Goal: Information Seeking & Learning: Learn about a topic

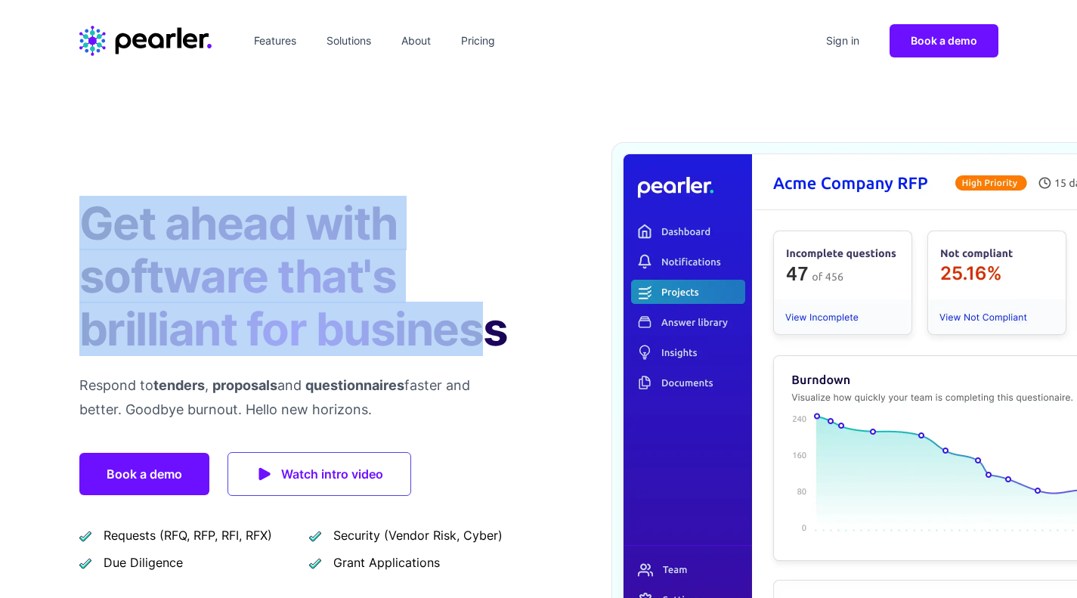
drag, startPoint x: 63, startPoint y: 247, endPoint x: 479, endPoint y: 346, distance: 427.2
click at [479, 346] on div "Get ahead with software that's brilliant for business Respond to tenders , prop…" at bounding box center [538, 427] width 967 height 690
click at [479, 346] on h1 "Get ahead with software that's brilliant for business" at bounding box center [296, 275] width 435 height 159
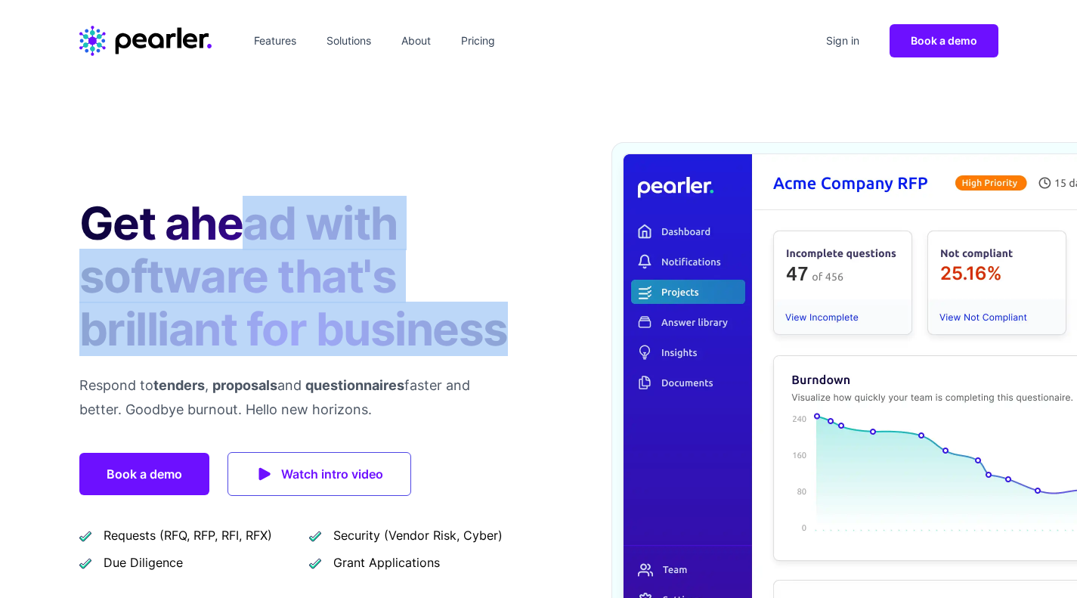
drag, startPoint x: 528, startPoint y: 344, endPoint x: 231, endPoint y: 242, distance: 314.0
click at [231, 242] on div "Get ahead with software that's brilliant for business Respond to tenders , prop…" at bounding box center [538, 427] width 967 height 690
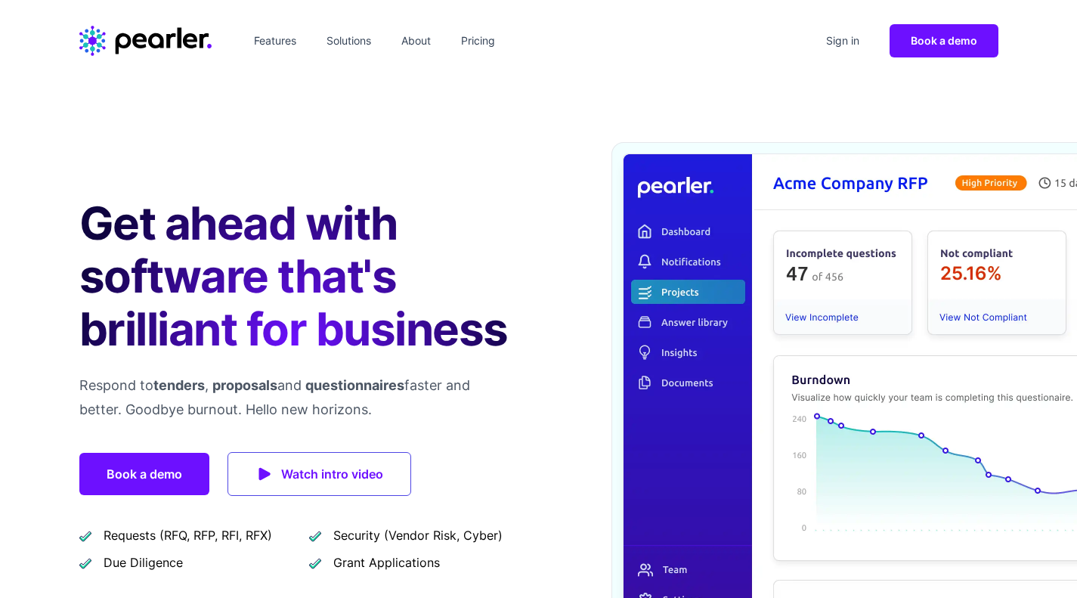
click at [106, 230] on h1 "Get ahead with software that's brilliant for business" at bounding box center [296, 275] width 435 height 159
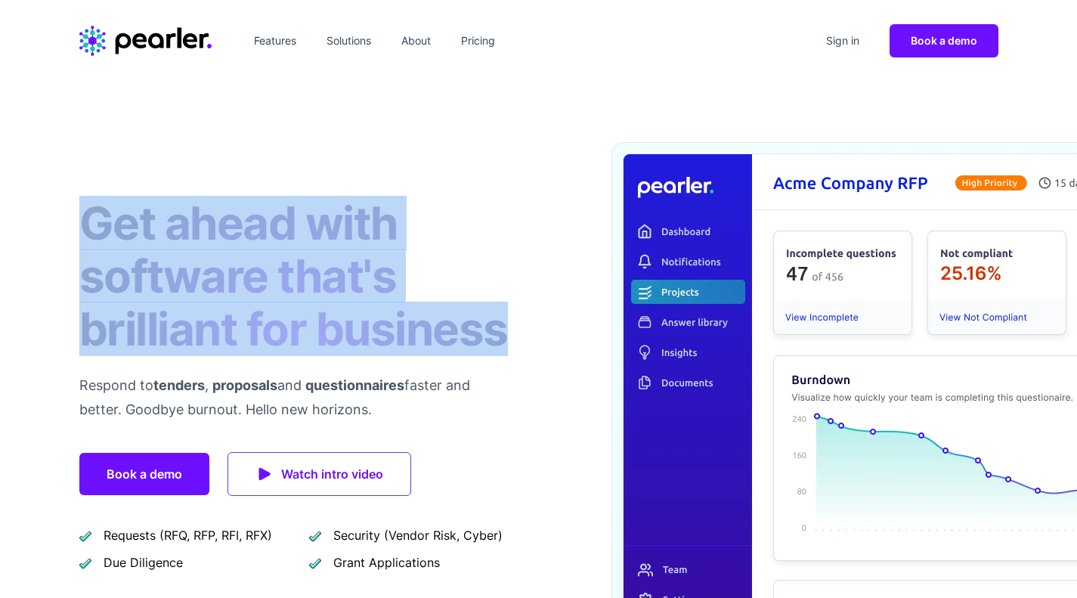
drag, startPoint x: 93, startPoint y: 225, endPoint x: 517, endPoint y: 339, distance: 438.9
click at [517, 339] on div "Get ahead with software that's brilliant for business Respond to tenders , prop…" at bounding box center [538, 427] width 967 height 690
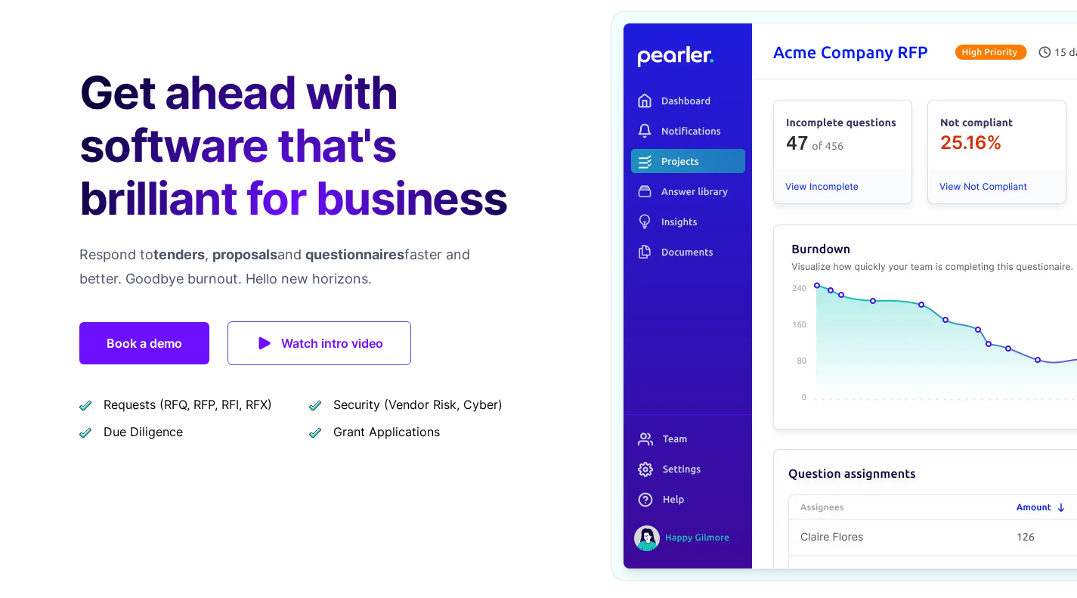
scroll to position [131, 0]
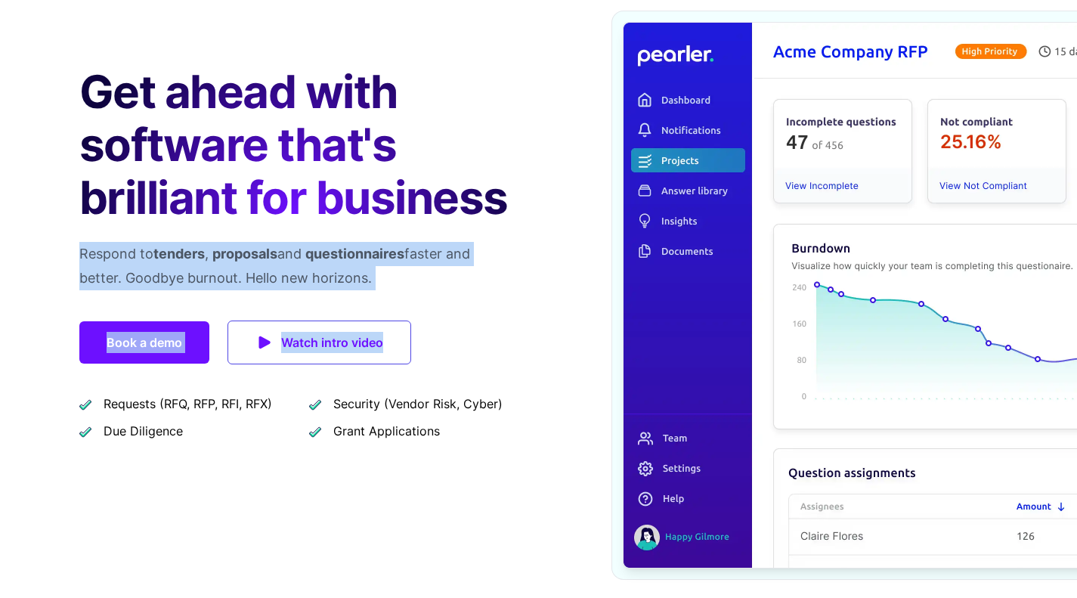
drag, startPoint x: 73, startPoint y: 258, endPoint x: 409, endPoint y: 298, distance: 338.6
click at [409, 298] on div "Get ahead with software that's brilliant for business Respond to tenders , prop…" at bounding box center [538, 295] width 967 height 690
click at [422, 287] on p "Respond to tenders , proposals and questionnaires faster and better. Goodbye bu…" at bounding box center [296, 266] width 435 height 48
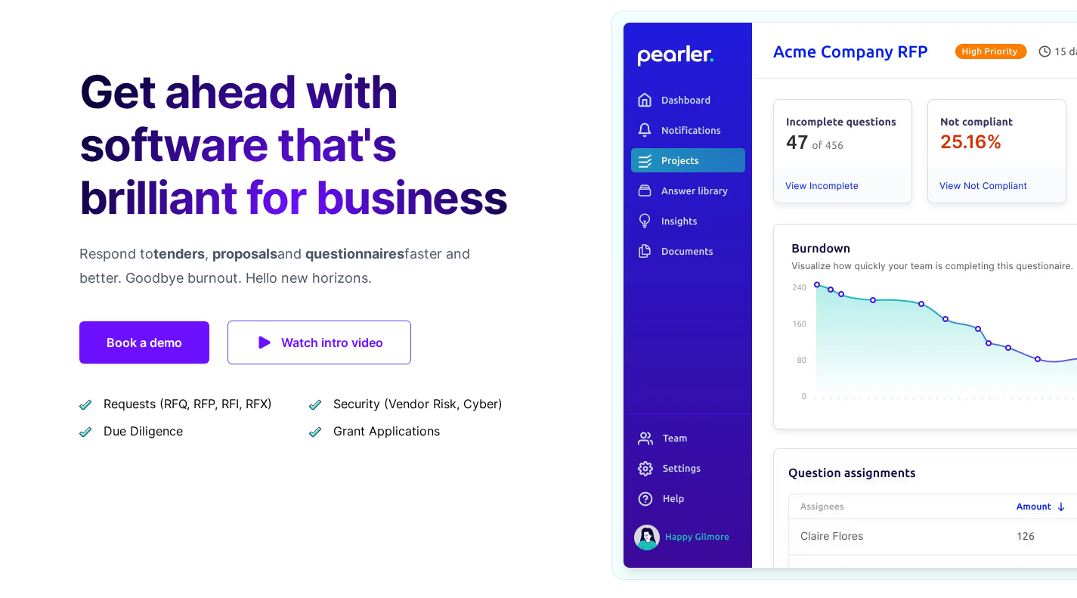
click at [422, 287] on p "Respond to tenders , proposals and questionnaires faster and better. Goodbye bu…" at bounding box center [296, 266] width 435 height 48
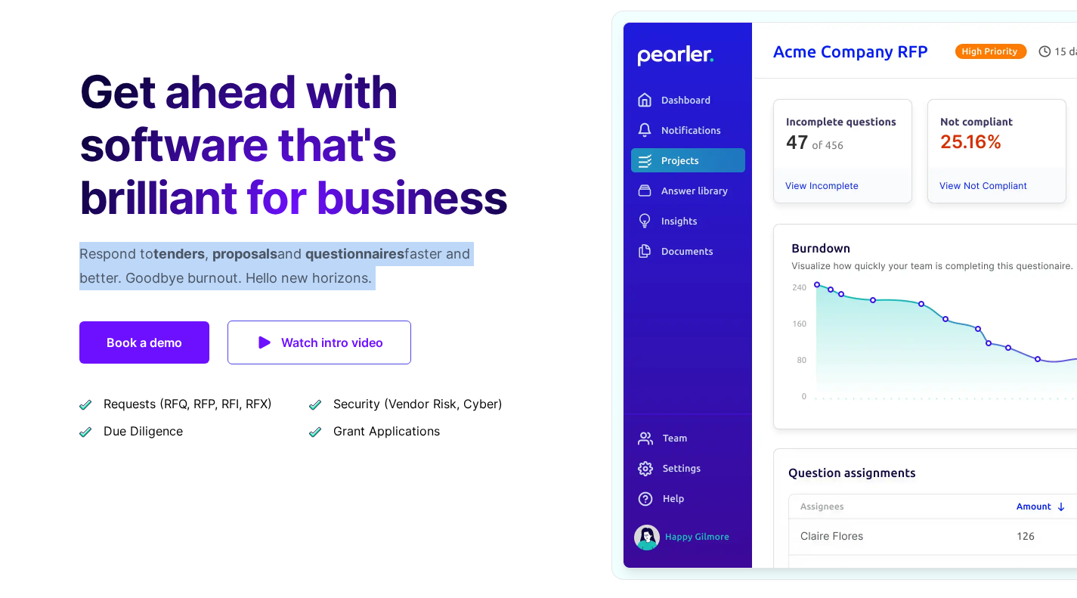
drag, startPoint x: 422, startPoint y: 287, endPoint x: 34, endPoint y: 247, distance: 390.4
click at [34, 247] on div "Get ahead with software that's brilliant for business Respond to tenders , prop…" at bounding box center [538, 295] width 1077 height 690
drag, startPoint x: 34, startPoint y: 247, endPoint x: 443, endPoint y: 289, distance: 411.7
click at [443, 289] on div "Get ahead with software that's brilliant for business Respond to tenders , prop…" at bounding box center [538, 295] width 1077 height 690
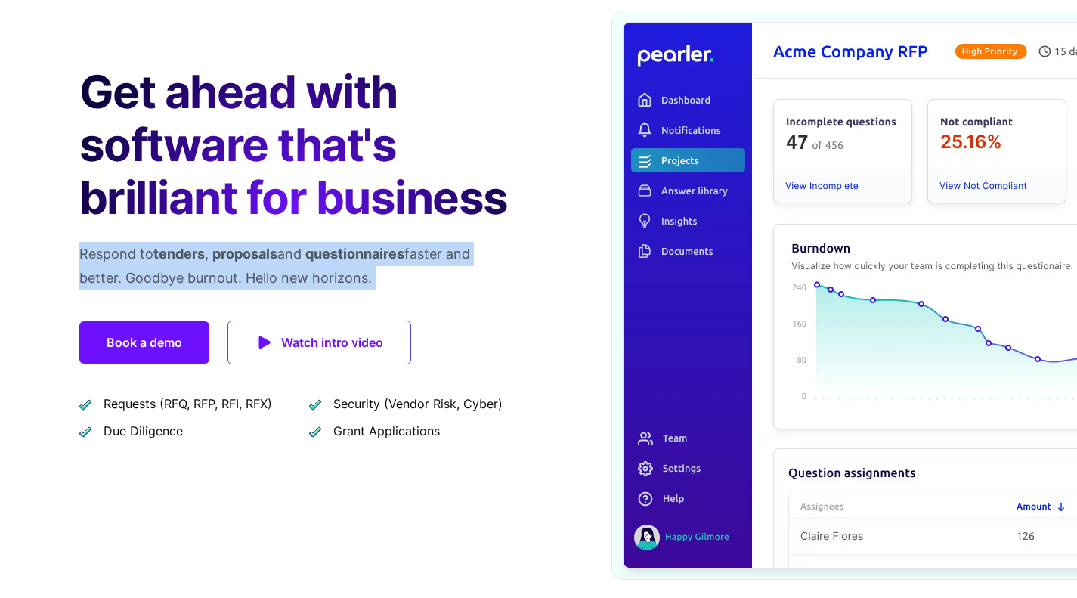
click at [443, 289] on p "Respond to tenders , proposals and questionnaires faster and better. Goodbye bu…" at bounding box center [296, 266] width 435 height 48
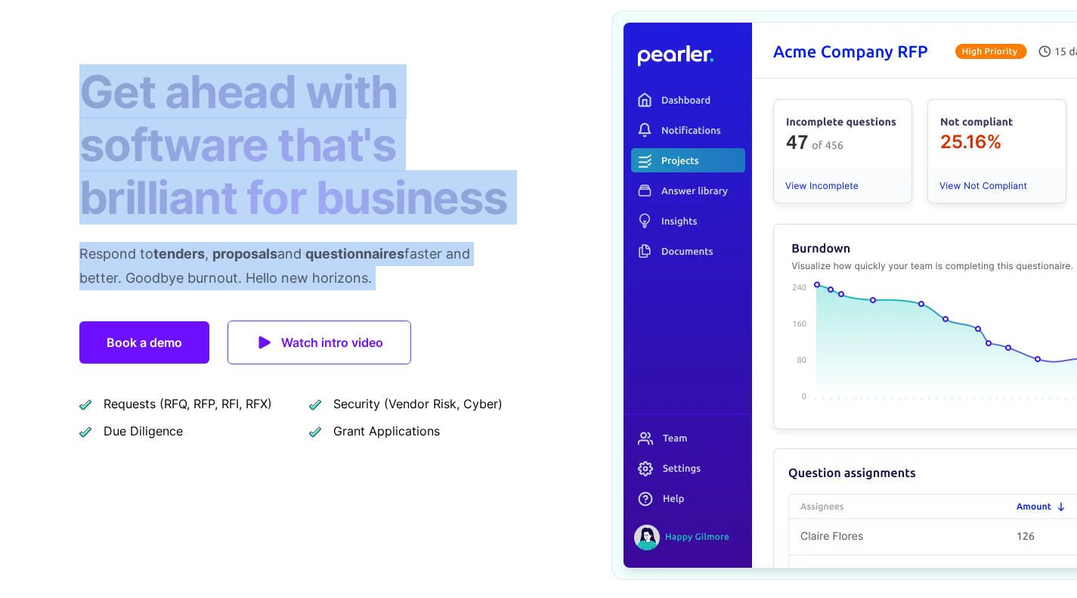
drag, startPoint x: 443, startPoint y: 289, endPoint x: 48, endPoint y: 95, distance: 440.3
click at [48, 95] on div "Get ahead with software that's brilliant for business Respond to tenders , prop…" at bounding box center [538, 295] width 1077 height 690
drag, startPoint x: 48, startPoint y: 95, endPoint x: 452, endPoint y: 273, distance: 440.8
click at [452, 273] on div "Get ahead with software that's brilliant for business Respond to tenders , prop…" at bounding box center [538, 295] width 1077 height 690
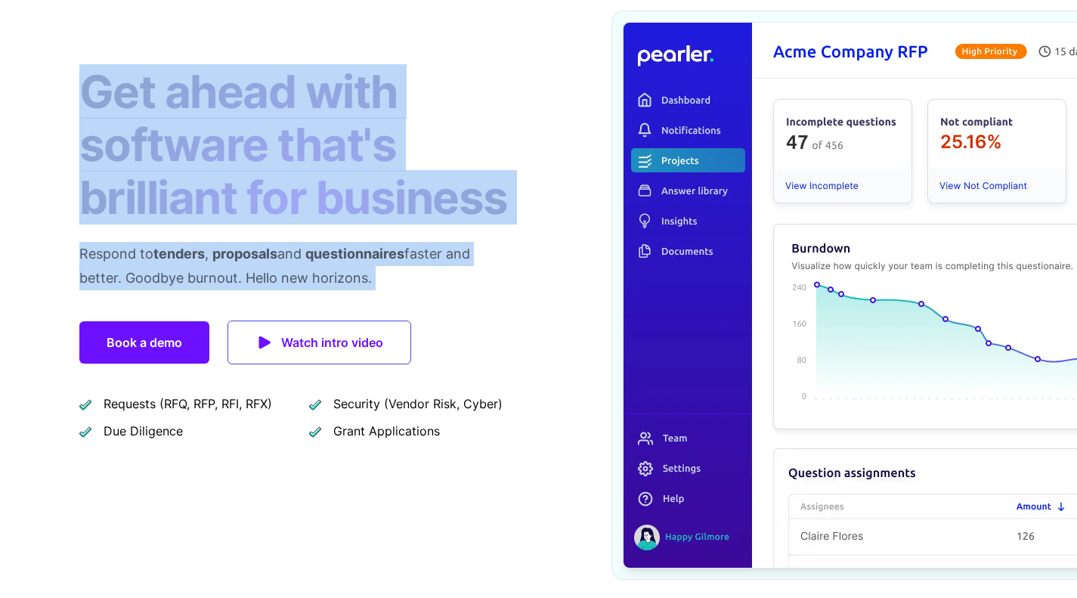
click at [452, 273] on p "Respond to tenders , proposals and questionnaires faster and better. Goodbye bu…" at bounding box center [296, 266] width 435 height 48
drag, startPoint x: 452, startPoint y: 273, endPoint x: 66, endPoint y: 46, distance: 447.7
click at [66, 46] on div "Get ahead with software that's brilliant for business Respond to tenders , prop…" at bounding box center [538, 295] width 967 height 690
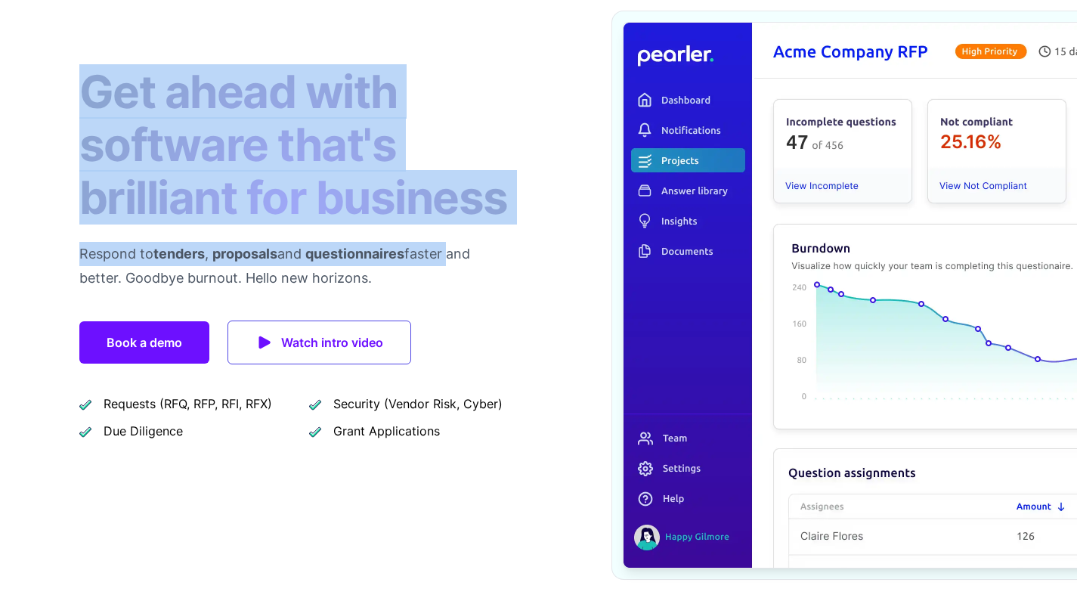
drag, startPoint x: 66, startPoint y: 46, endPoint x: 450, endPoint y: 243, distance: 431.2
click at [450, 243] on div "Get ahead with software that's brilliant for business Respond to tenders , prop…" at bounding box center [538, 295] width 967 height 690
click at [450, 243] on p "Respond to tenders , proposals and questionnaires faster and better. Goodbye bu…" at bounding box center [296, 266] width 435 height 48
drag, startPoint x: 458, startPoint y: 274, endPoint x: 26, endPoint y: 121, distance: 458.6
click at [26, 121] on div "Get ahead with software that's brilliant for business Respond to tenders , prop…" at bounding box center [538, 295] width 1077 height 690
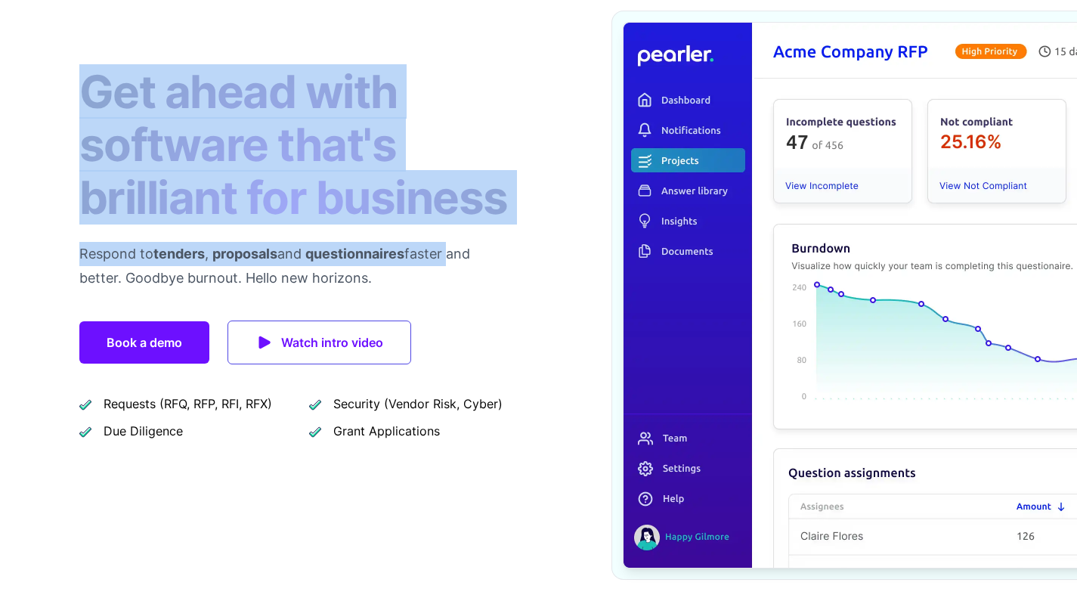
click at [26, 121] on div "Get ahead with software that's brilliant for business Respond to tenders , prop…" at bounding box center [538, 295] width 1077 height 690
drag, startPoint x: 68, startPoint y: 48, endPoint x: 507, endPoint y: 298, distance: 505.2
click at [507, 298] on div "Get ahead with software that's brilliant for business Respond to tenders , prop…" at bounding box center [538, 295] width 967 height 690
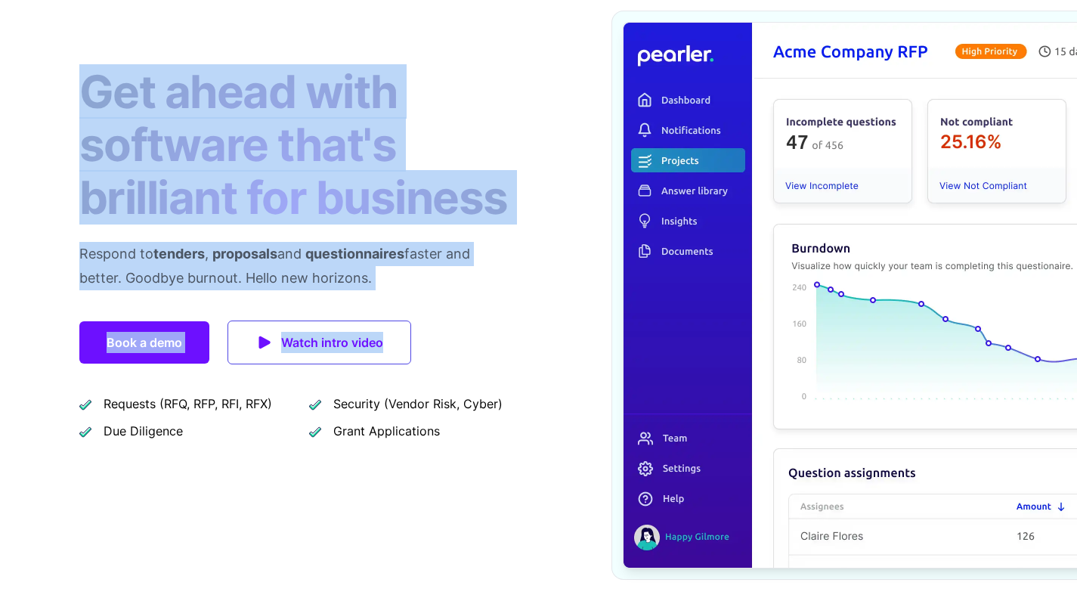
click at [507, 298] on div "Get ahead with software that's brilliant for business Respond to tenders , prop…" at bounding box center [296, 295] width 435 height 569
drag, startPoint x: 468, startPoint y: 287, endPoint x: 112, endPoint y: 147, distance: 382.3
click at [112, 147] on div "Get ahead with software that's brilliant for business Respond to tenders , prop…" at bounding box center [296, 295] width 435 height 569
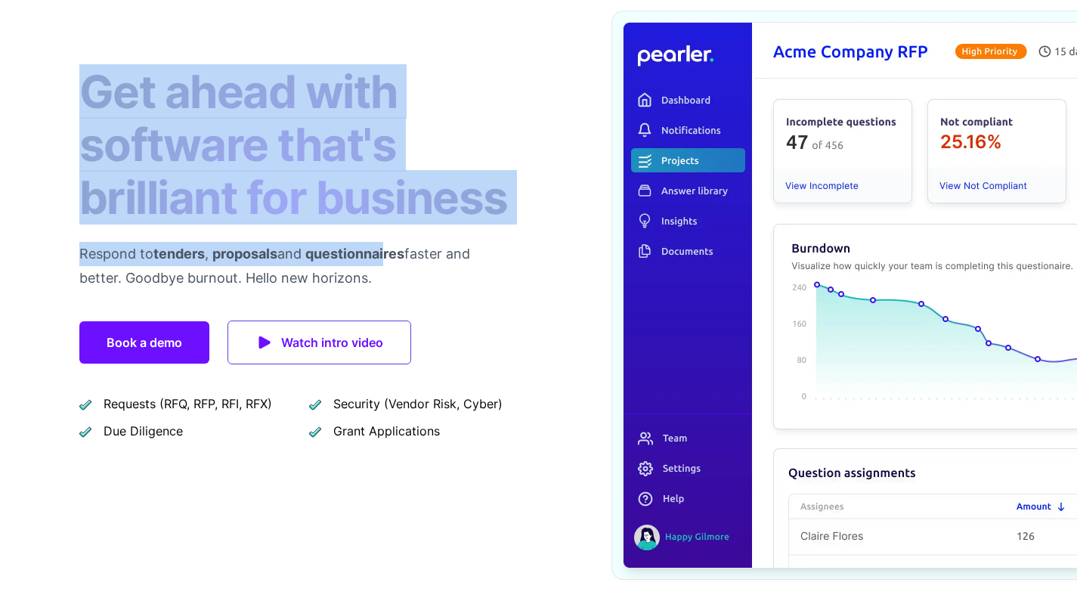
drag, startPoint x: 59, startPoint y: 59, endPoint x: 403, endPoint y: 268, distance: 402.5
click at [403, 268] on div "Get ahead with software that's brilliant for business Respond to tenders , prop…" at bounding box center [538, 295] width 967 height 690
click at [403, 268] on p "Respond to tenders , proposals and questionnaires faster and better. Goodbye bu…" at bounding box center [296, 266] width 435 height 48
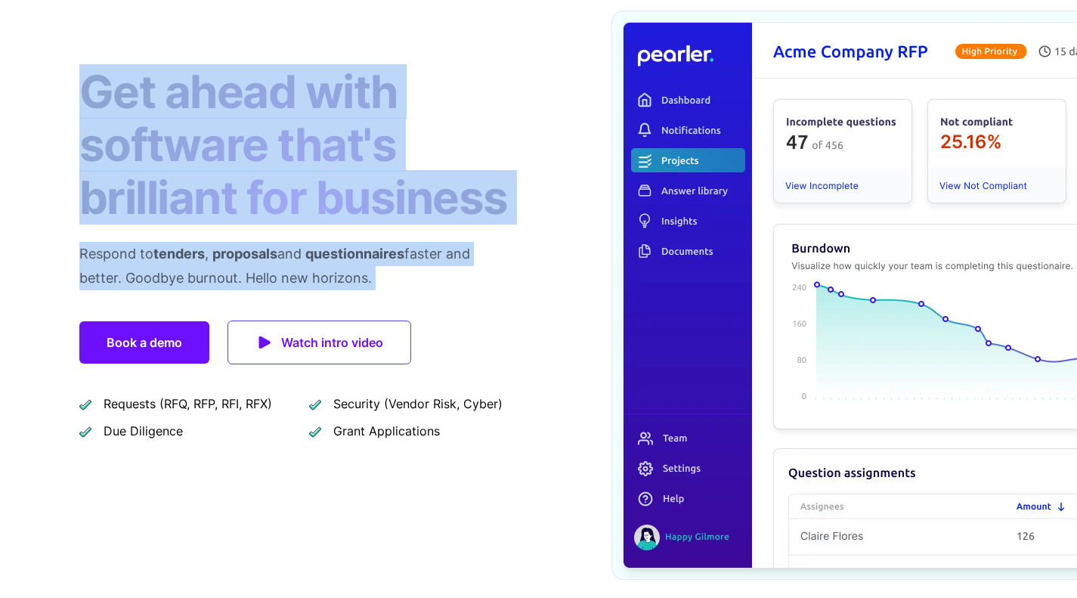
drag, startPoint x: 403, startPoint y: 268, endPoint x: 45, endPoint y: 77, distance: 405.3
click at [45, 77] on div "Get ahead with software that's brilliant for business Respond to tenders , prop…" at bounding box center [538, 295] width 1077 height 690
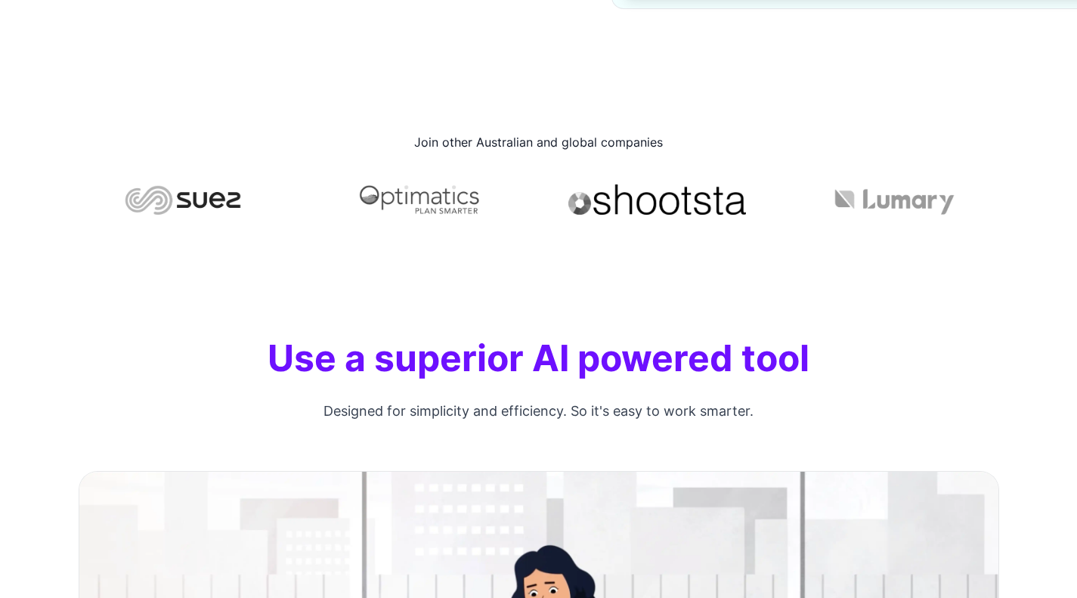
scroll to position [703, 0]
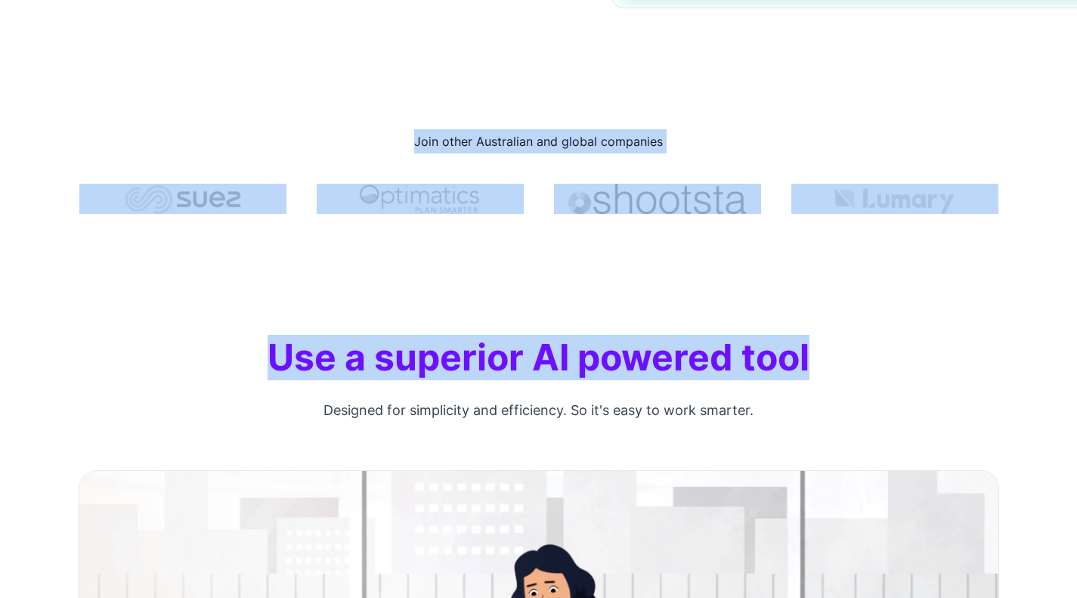
drag, startPoint x: 291, startPoint y: 111, endPoint x: 1015, endPoint y: 300, distance: 748.8
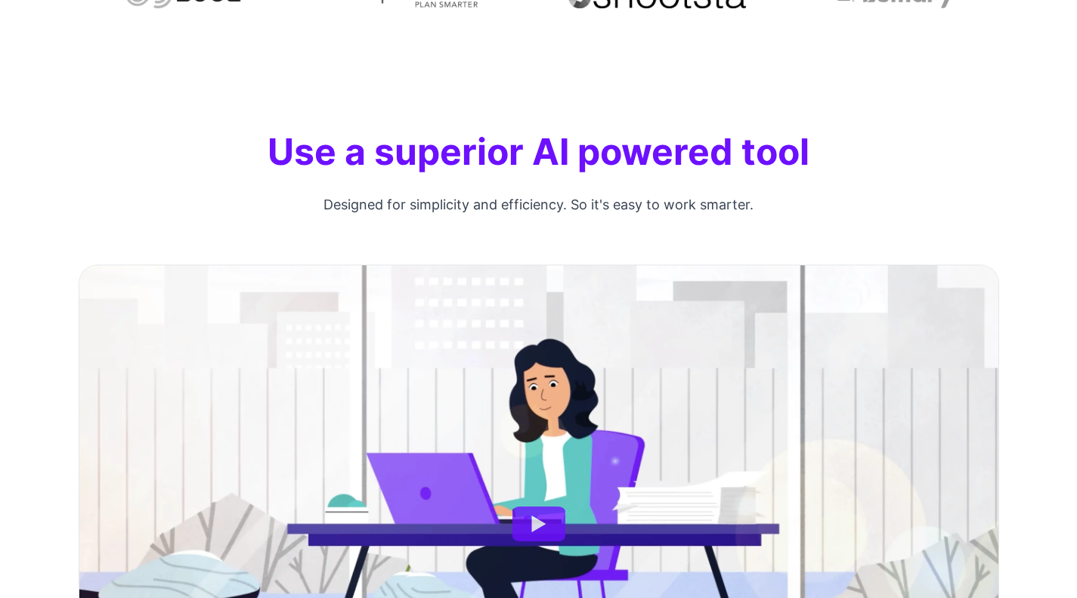
scroll to position [910, 0]
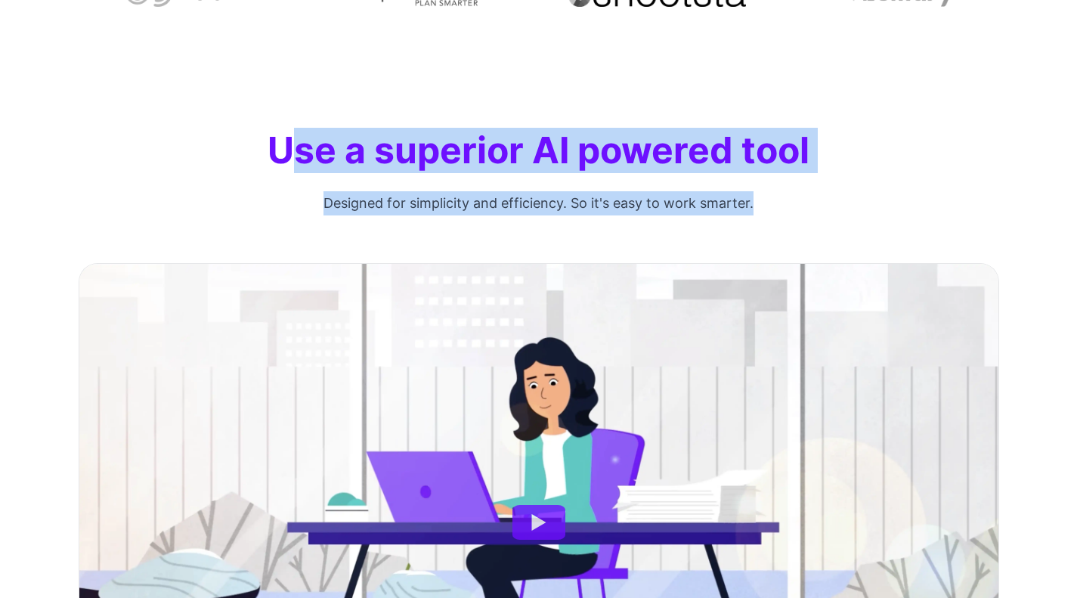
drag, startPoint x: 296, startPoint y: 156, endPoint x: 839, endPoint y: 245, distance: 550.5
click at [839, 245] on div "Use a superior AI powered tool Designed for simplicity and efficiency. So it's …" at bounding box center [538, 454] width 1077 height 774
click at [839, 245] on div at bounding box center [538, 497] width 1077 height 565
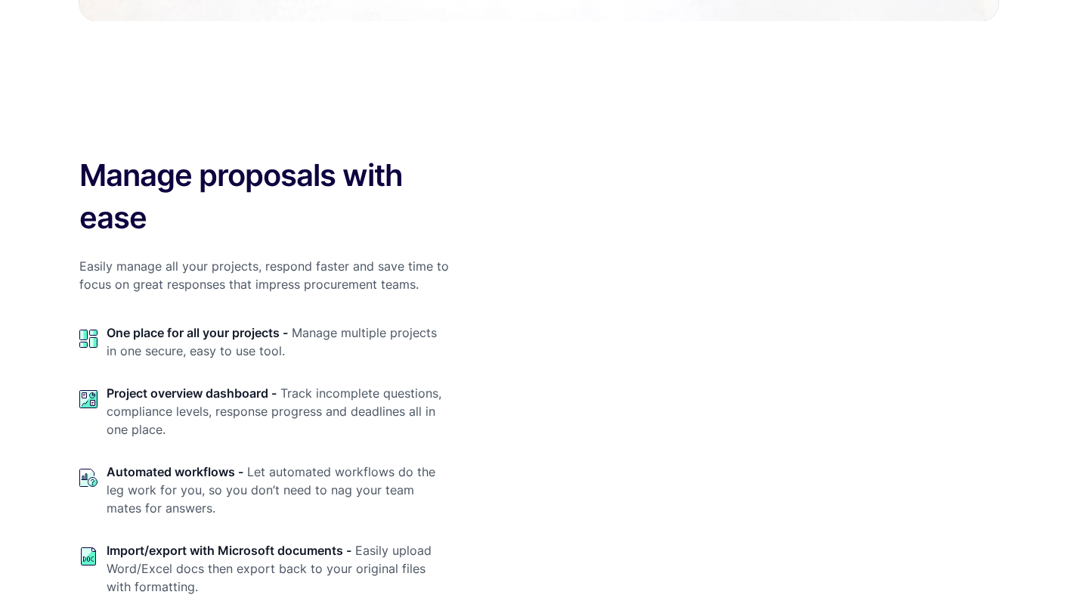
scroll to position [1675, 0]
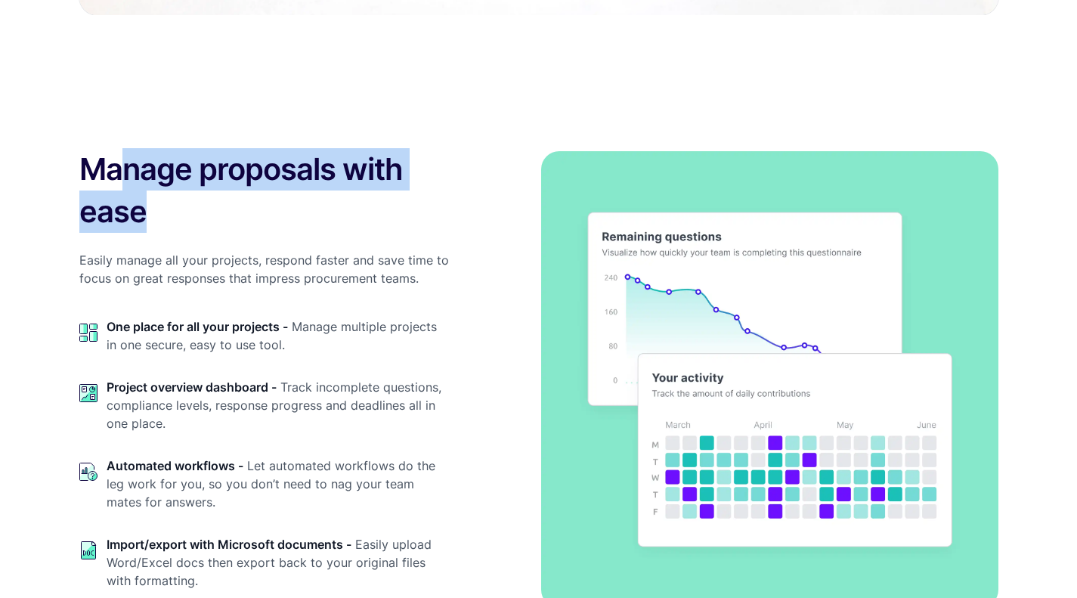
drag, startPoint x: 116, startPoint y: 155, endPoint x: 301, endPoint y: 245, distance: 206.5
click at [301, 245] on div "Manage proposals with ease Easily manage all your projects, respond faster and …" at bounding box center [264, 385] width 370 height 474
drag, startPoint x: 60, startPoint y: 170, endPoint x: 292, endPoint y: 252, distance: 245.4
click at [292, 252] on div "Manage proposals with ease Easily manage all your projects, respond faster and …" at bounding box center [538, 379] width 967 height 487
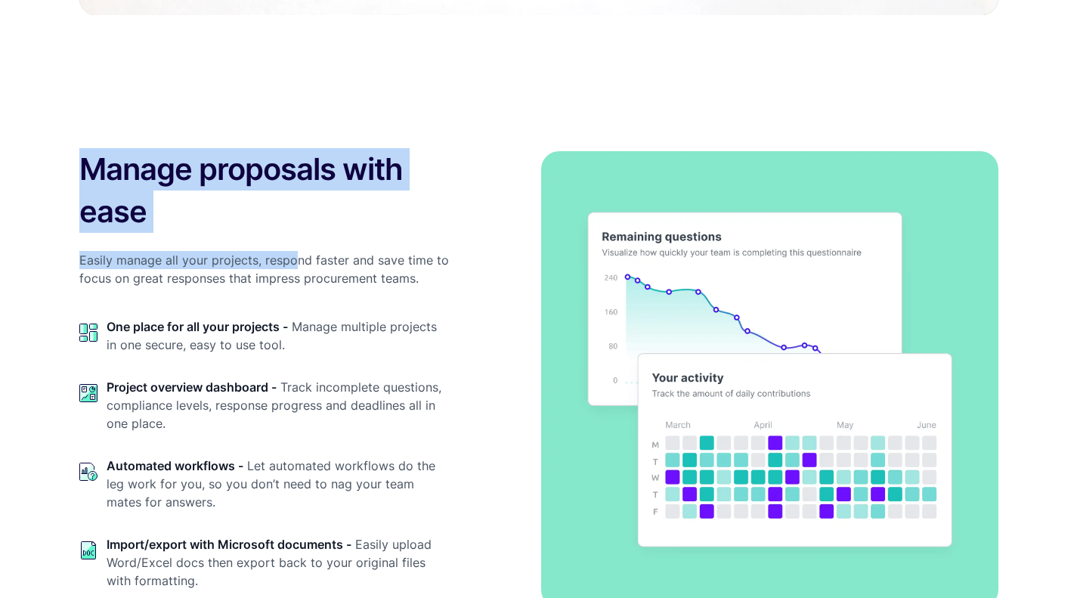
click at [292, 252] on p "Easily manage all your projects, respond faster and save time to focus on great…" at bounding box center [264, 269] width 370 height 36
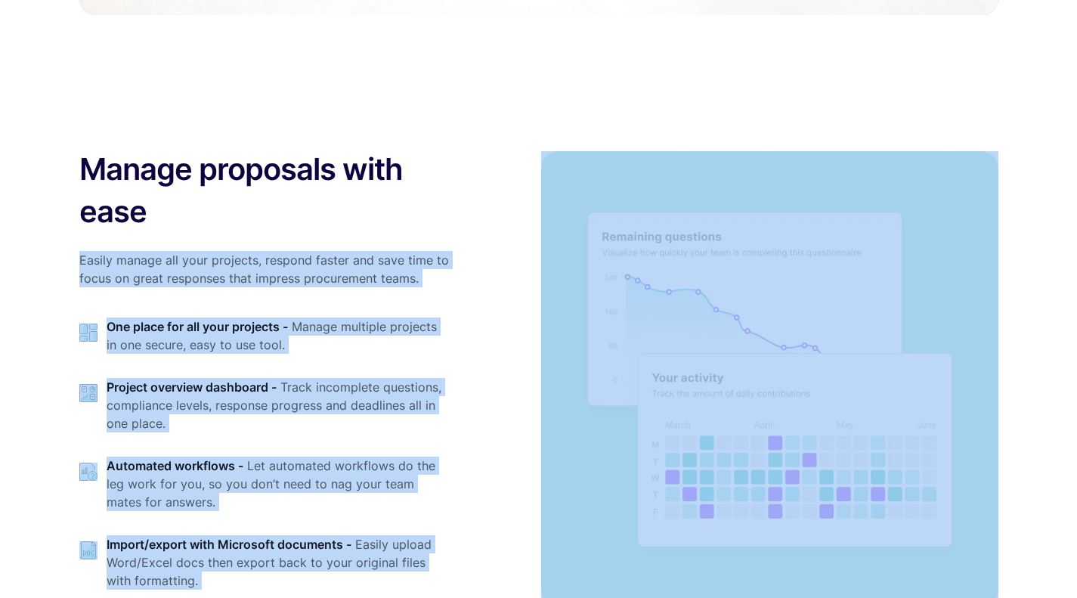
drag, startPoint x: 255, startPoint y: 219, endPoint x: 476, endPoint y: 282, distance: 230.1
click at [476, 282] on div "Manage proposals with ease Easily manage all your projects, respond faster and …" at bounding box center [538, 379] width 919 height 487
click at [476, 282] on div at bounding box center [724, 379] width 549 height 457
drag, startPoint x: 456, startPoint y: 284, endPoint x: 361, endPoint y: 209, distance: 120.9
click at [361, 209] on div "Manage proposals with ease Easily manage all your projects, respond faster and …" at bounding box center [538, 379] width 919 height 487
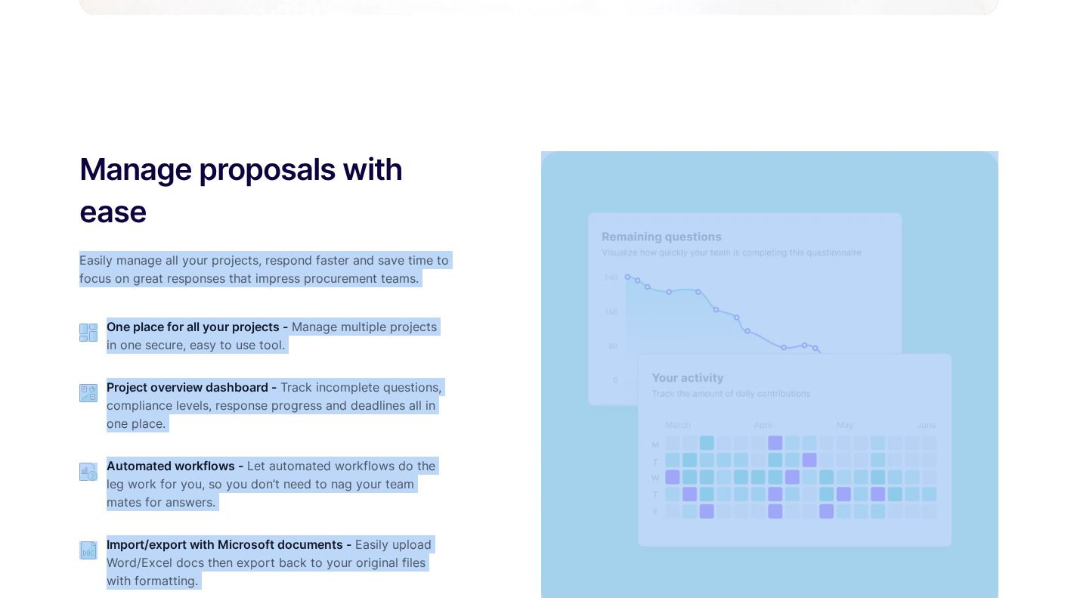
click at [361, 209] on h3 "Manage proposals with ease" at bounding box center [264, 190] width 370 height 85
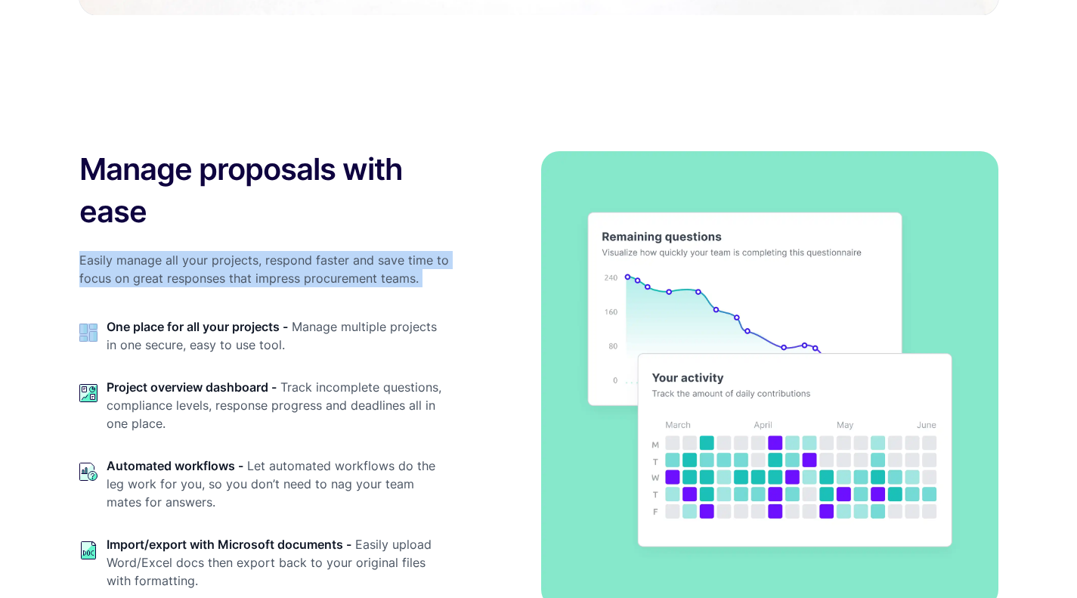
drag, startPoint x: 361, startPoint y: 209, endPoint x: 442, endPoint y: 283, distance: 109.6
click at [442, 283] on div "Manage proposals with ease Easily manage all your projects, respond faster and …" at bounding box center [264, 385] width 370 height 474
click at [442, 283] on p "Easily manage all your projects, respond faster and save time to focus on great…" at bounding box center [264, 269] width 370 height 36
drag, startPoint x: 442, startPoint y: 283, endPoint x: 307, endPoint y: 199, distance: 158.1
click at [307, 199] on div "Manage proposals with ease Easily manage all your projects, respond faster and …" at bounding box center [264, 385] width 370 height 474
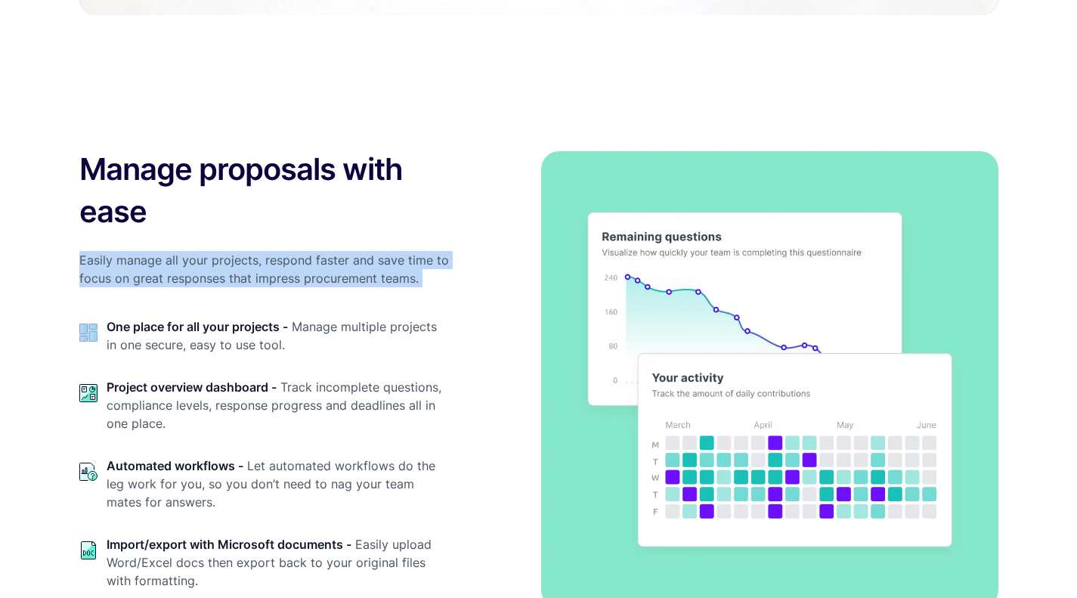
click at [307, 199] on h3 "Manage proposals with ease" at bounding box center [264, 190] width 370 height 85
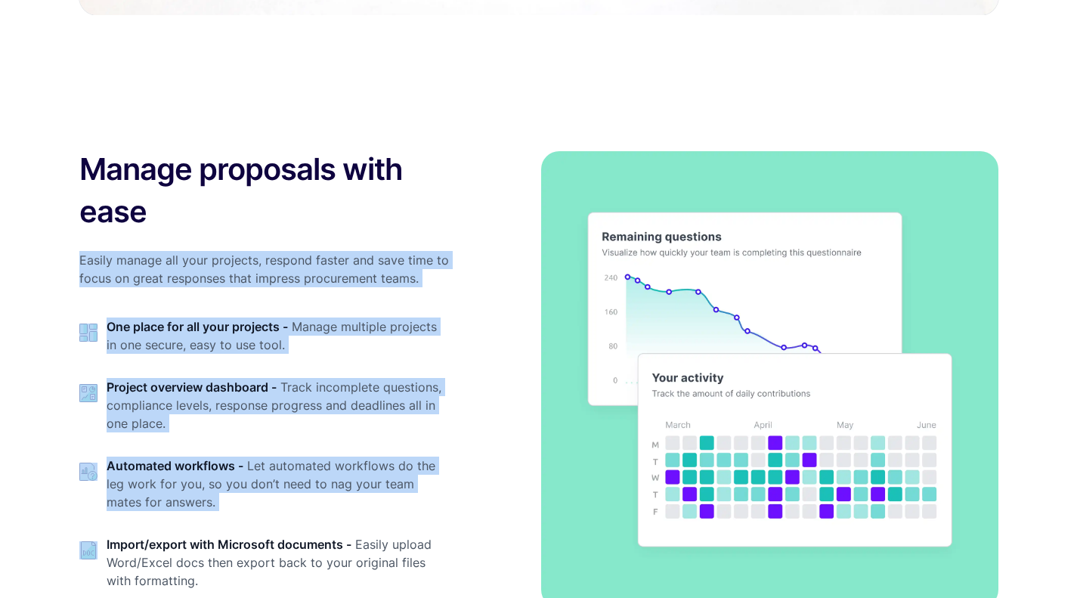
drag, startPoint x: 307, startPoint y: 199, endPoint x: 425, endPoint y: 508, distance: 330.5
click at [425, 508] on div "Manage proposals with ease Easily manage all your projects, respond faster and …" at bounding box center [264, 385] width 370 height 474
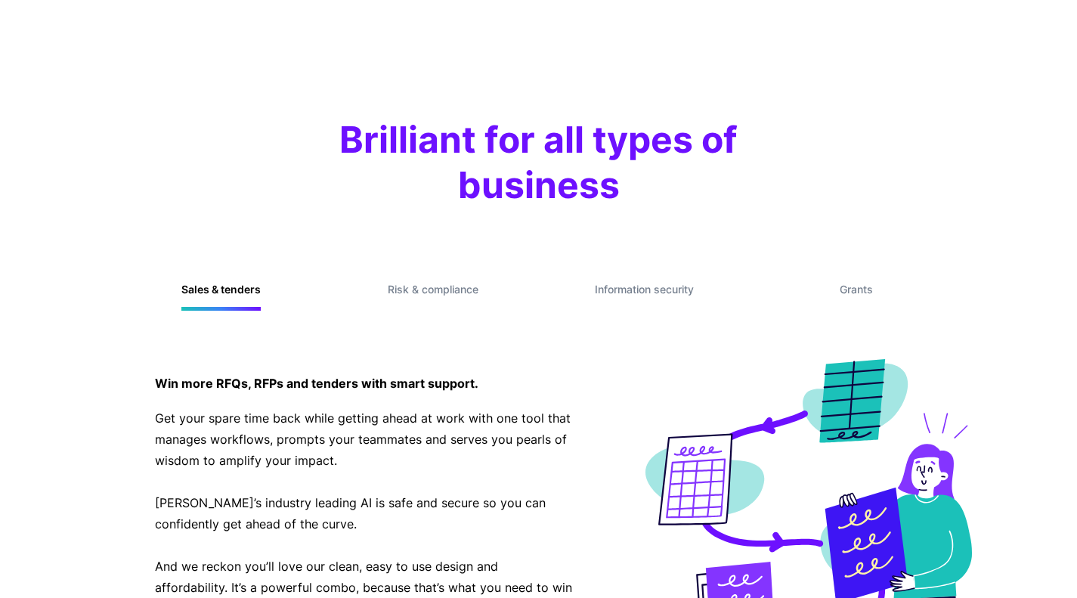
scroll to position [4002, 0]
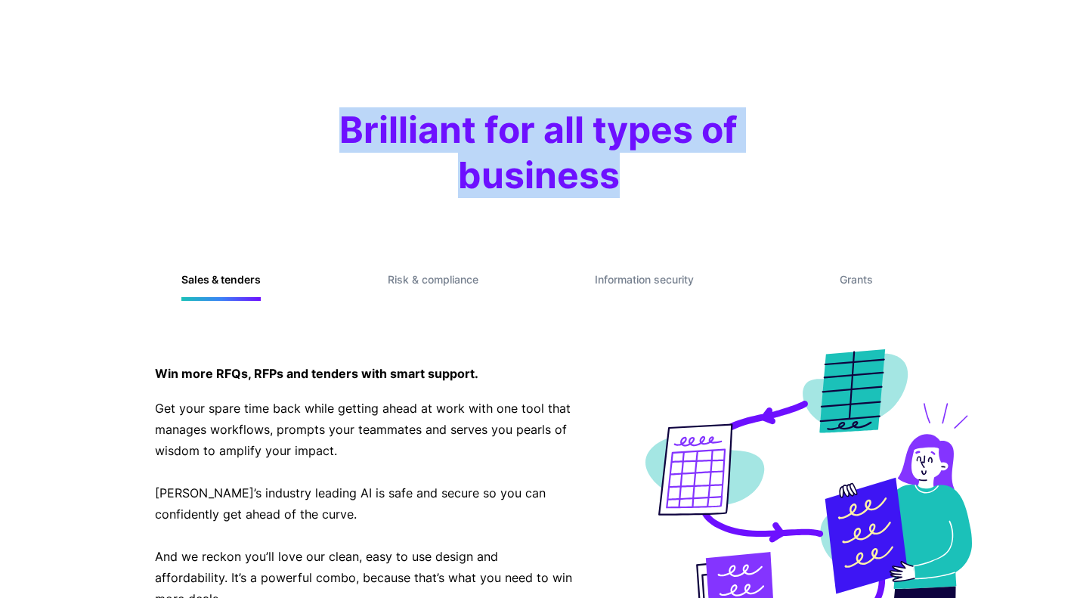
drag, startPoint x: 290, startPoint y: 129, endPoint x: 706, endPoint y: 162, distance: 417.6
click at [706, 162] on div "Brilliant for all types of business Sales & tenders Win more RFQs, RFPs and ten…" at bounding box center [538, 426] width 967 height 638
click at [706, 162] on h2 "Brilliant for all types of business" at bounding box center [539, 152] width 484 height 91
drag, startPoint x: 706, startPoint y: 162, endPoint x: 263, endPoint y: 93, distance: 448.9
click at [263, 93] on section "Brilliant for all types of business Sales & tenders Win more RFQs, RFPs and ten…" at bounding box center [538, 426] width 1077 height 759
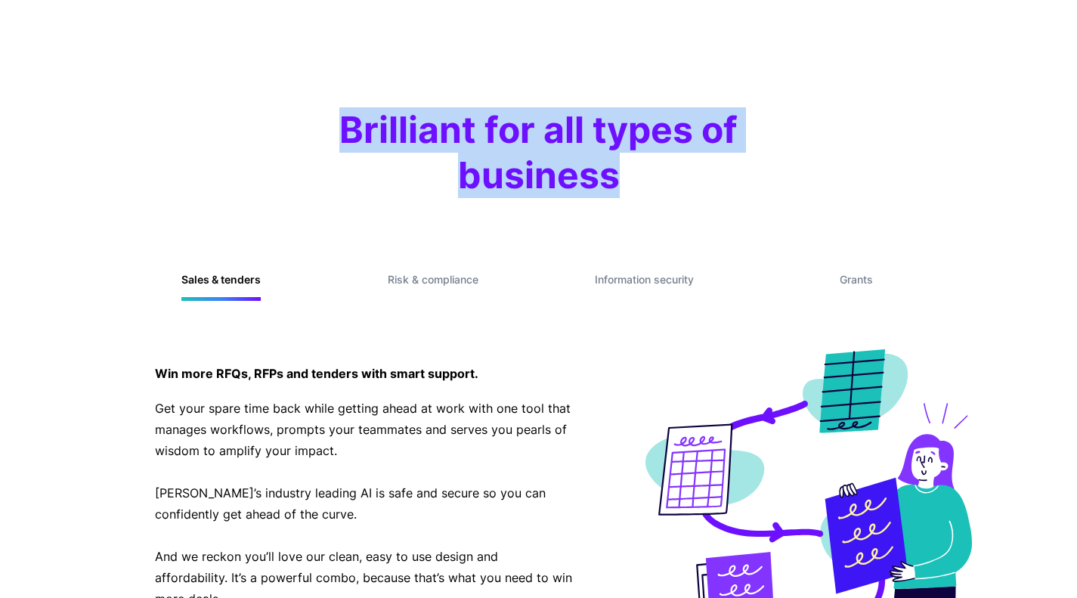
click at [263, 93] on section "Brilliant for all types of business Sales & tenders Win more RFQs, RFPs and ten…" at bounding box center [538, 426] width 1077 height 759
drag, startPoint x: 263, startPoint y: 93, endPoint x: 659, endPoint y: 210, distance: 412.9
click at [659, 210] on section "Brilliant for all types of business Sales & tenders Win more RFQs, RFPs and ten…" at bounding box center [538, 426] width 1077 height 759
click at [659, 210] on div "Brilliant for all types of business Sales & tenders Win more RFQs, RFPs and ten…" at bounding box center [538, 426] width 967 height 638
drag, startPoint x: 712, startPoint y: 181, endPoint x: 235, endPoint y: 141, distance: 478.4
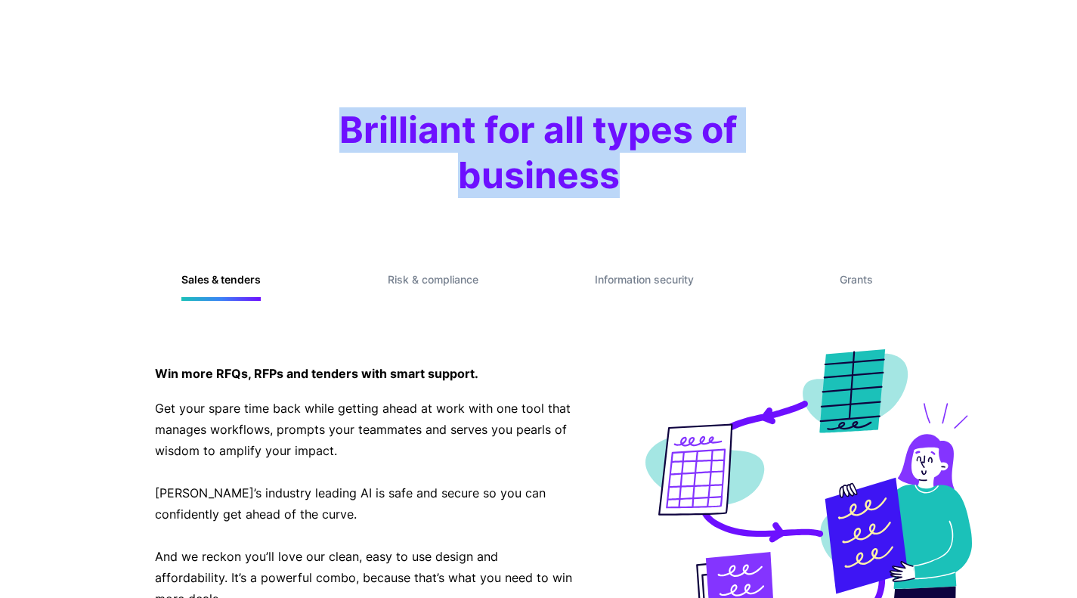
click at [235, 141] on div "Brilliant for all types of business Sales & tenders Win more RFQs, RFPs and ten…" at bounding box center [538, 426] width 967 height 638
drag, startPoint x: 235, startPoint y: 141, endPoint x: 666, endPoint y: 177, distance: 432.9
click at [666, 177] on div "Brilliant for all types of business Sales & tenders Win more RFQs, RFPs and ten…" at bounding box center [538, 426] width 967 height 638
click at [666, 177] on h2 "Brilliant for all types of business" at bounding box center [539, 152] width 484 height 91
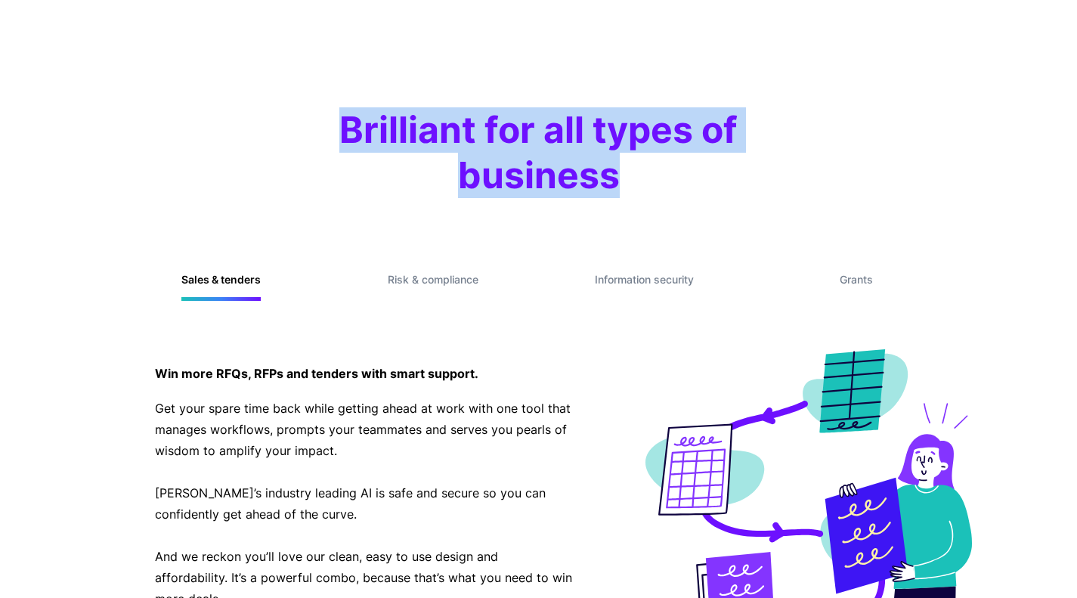
drag, startPoint x: 666, startPoint y: 177, endPoint x: 206, endPoint y: 136, distance: 462.7
click at [206, 136] on div "Brilliant for all types of business Sales & tenders Win more RFQs, RFPs and ten…" at bounding box center [538, 426] width 967 height 638
drag
click at [663, 193] on div "Brilliant for all types of business Sales & tenders Win more RFQs, RFPs and ten…" at bounding box center [538, 426] width 967 height 638
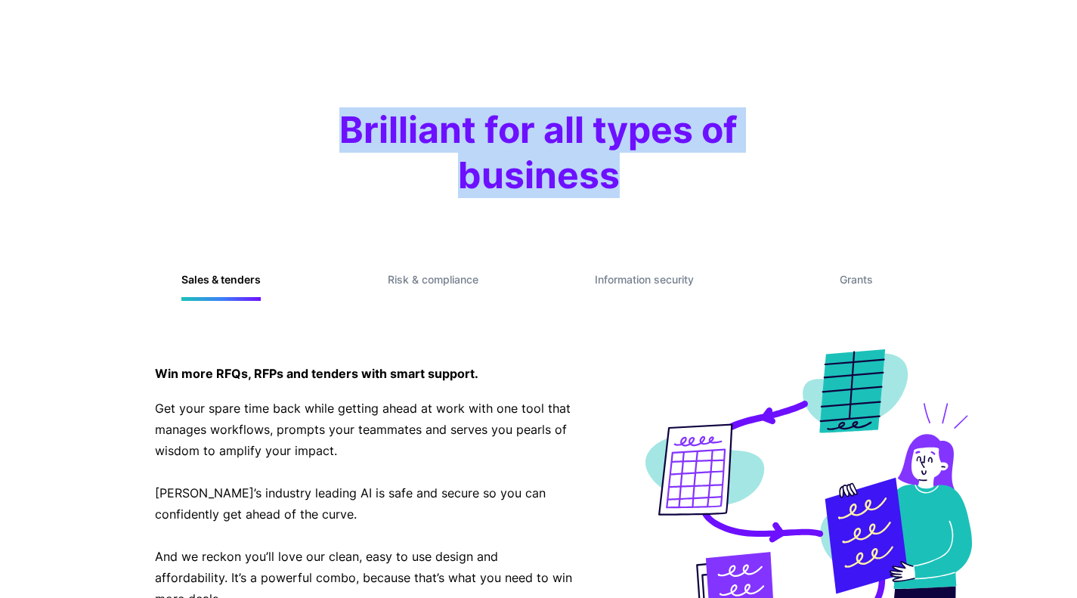
click at [663, 193] on h2 "Brilliant for all types of business" at bounding box center [539, 152] width 484 height 91
click at [264, 79] on section "Brilliant for all types of business Sales & tenders Win more RFQs, RFPs and ten…" at bounding box center [538, 426] width 1077 height 759
click at [659, 189] on section "Brilliant for all types of business Sales & tenders Win more RFQs, RFPs and ten…" at bounding box center [538, 426] width 1077 height 759
click at [659, 189] on h2 "Brilliant for all types of business" at bounding box center [539, 152] width 484 height 91
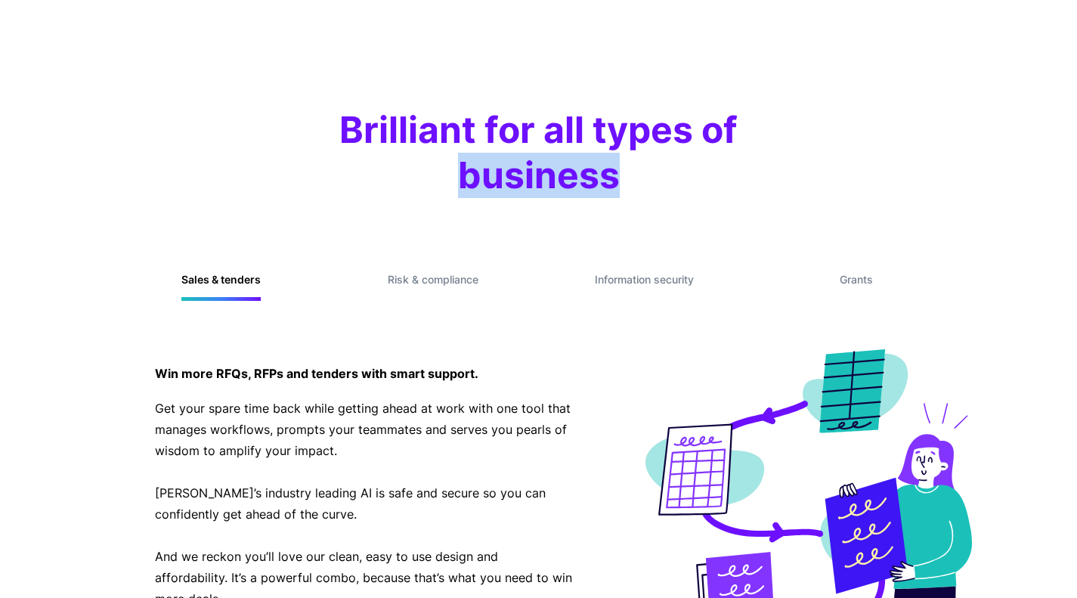
click at [302, 150] on h2 "Brilliant for all types of business" at bounding box center [539, 152] width 484 height 91
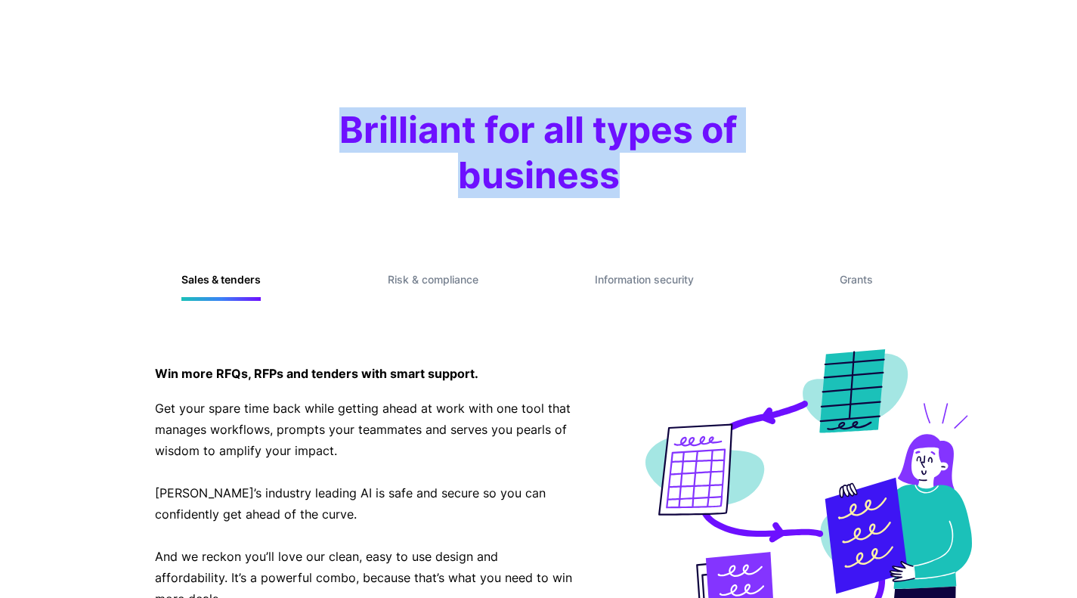
click at [302, 150] on h2 "Brilliant for all types of business" at bounding box center [539, 152] width 484 height 91
click at [663, 231] on div "Brilliant for all types of business Sales & tenders Win more RFQs, RFPs and ten…" at bounding box center [538, 426] width 967 height 638
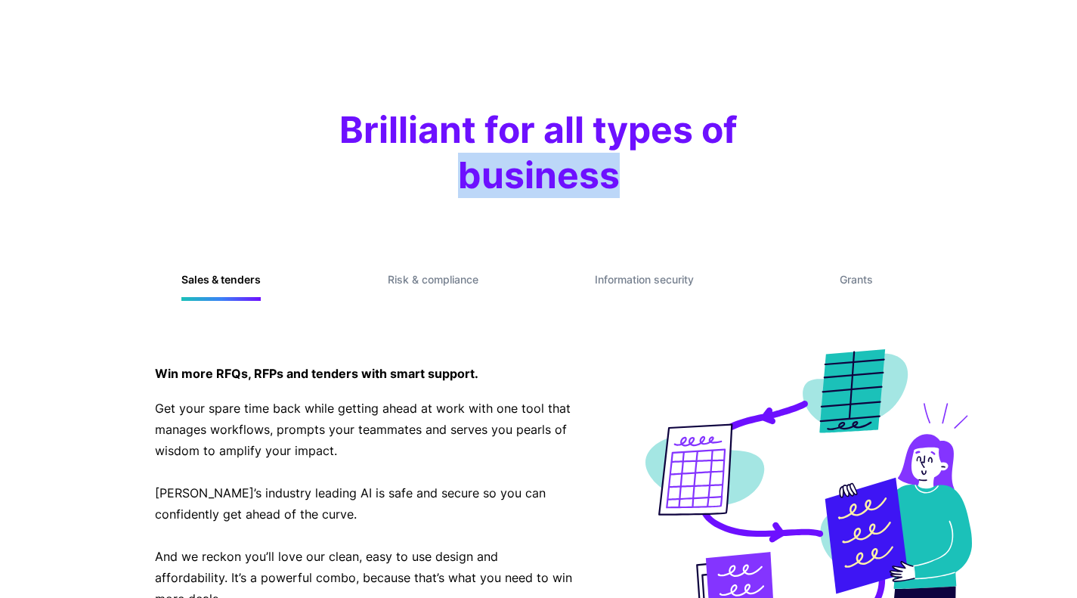
click at [292, 165] on div "Brilliant for all types of business Sales & tenders Win more RFQs, RFPs and ten…" at bounding box center [538, 426] width 967 height 638
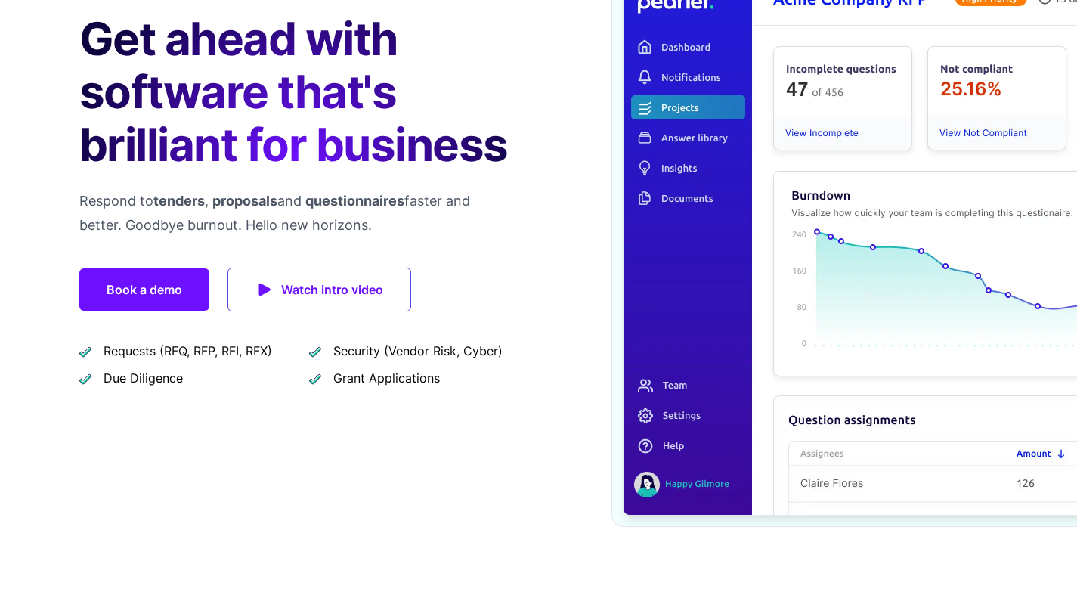
scroll to position [0, 0]
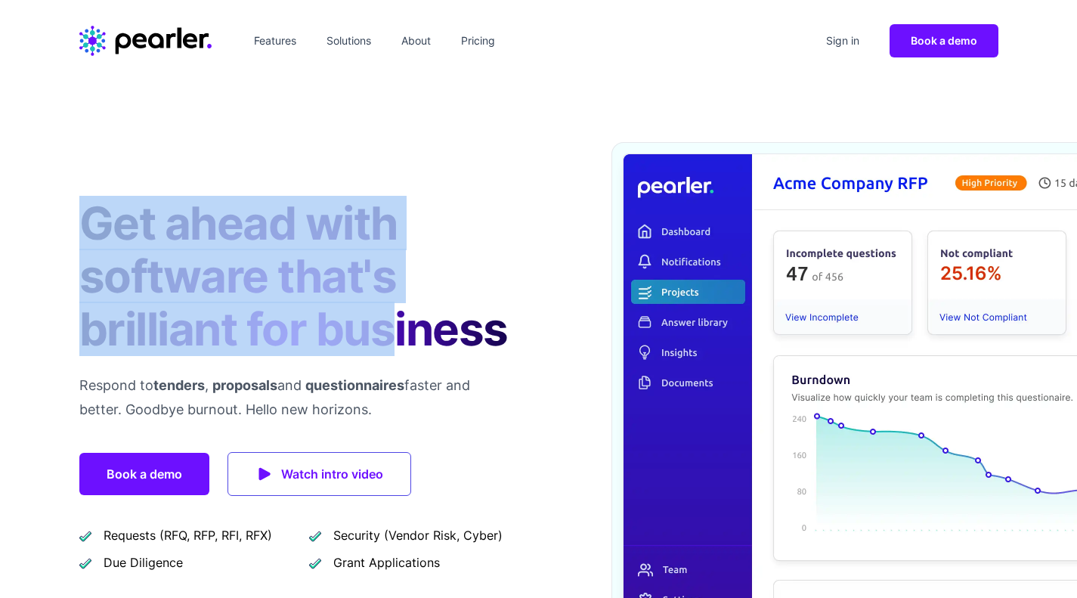
drag, startPoint x: 66, startPoint y: 198, endPoint x: 388, endPoint y: 349, distance: 355.6
click at [388, 349] on div "Get ahead with software that's brilliant for business Respond to tenders , prop…" at bounding box center [538, 427] width 967 height 690
click at [388, 349] on h1 "Get ahead with software that's brilliant for business" at bounding box center [296, 275] width 435 height 159
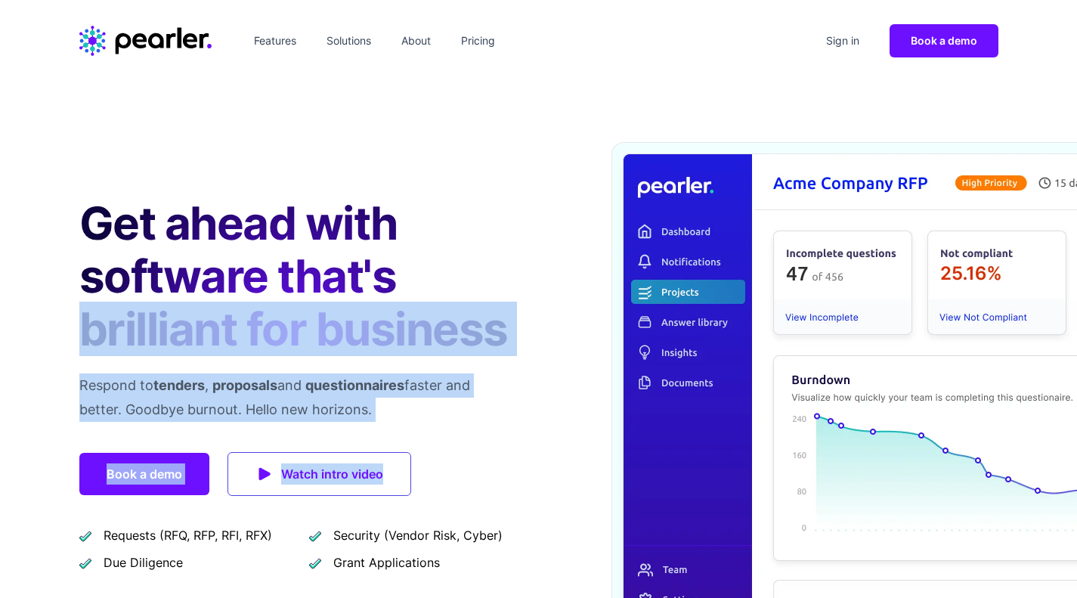
drag, startPoint x: 425, startPoint y: 425, endPoint x: 443, endPoint y: 202, distance: 224.3
click at [443, 202] on div "Get ahead with software that's brilliant for business Respond to tenders , prop…" at bounding box center [296, 426] width 435 height 569
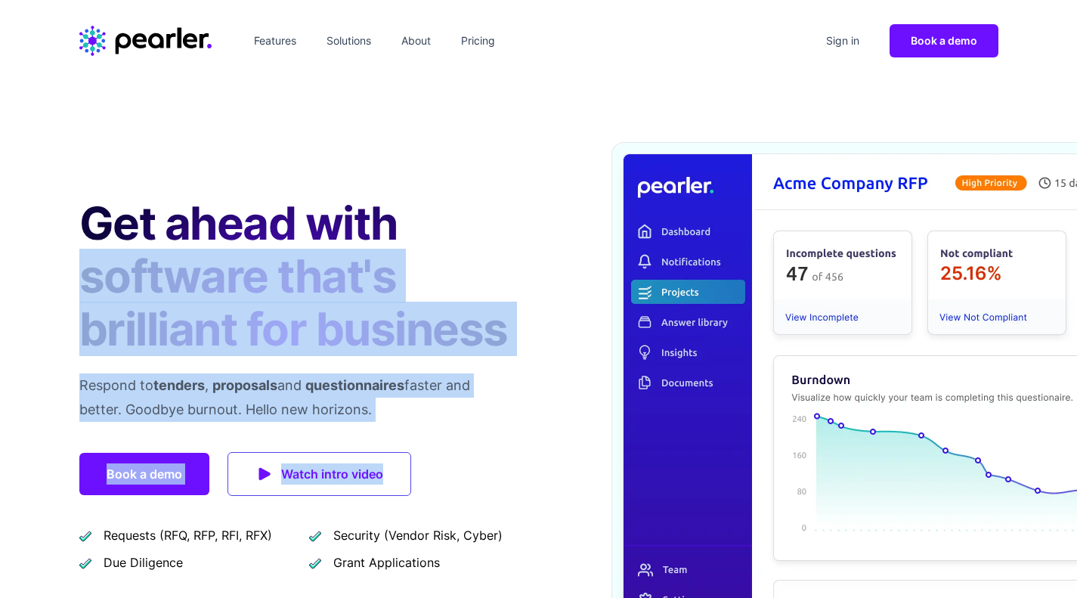
click at [443, 202] on h1 "Get ahead with software that's brilliant for business" at bounding box center [296, 275] width 435 height 159
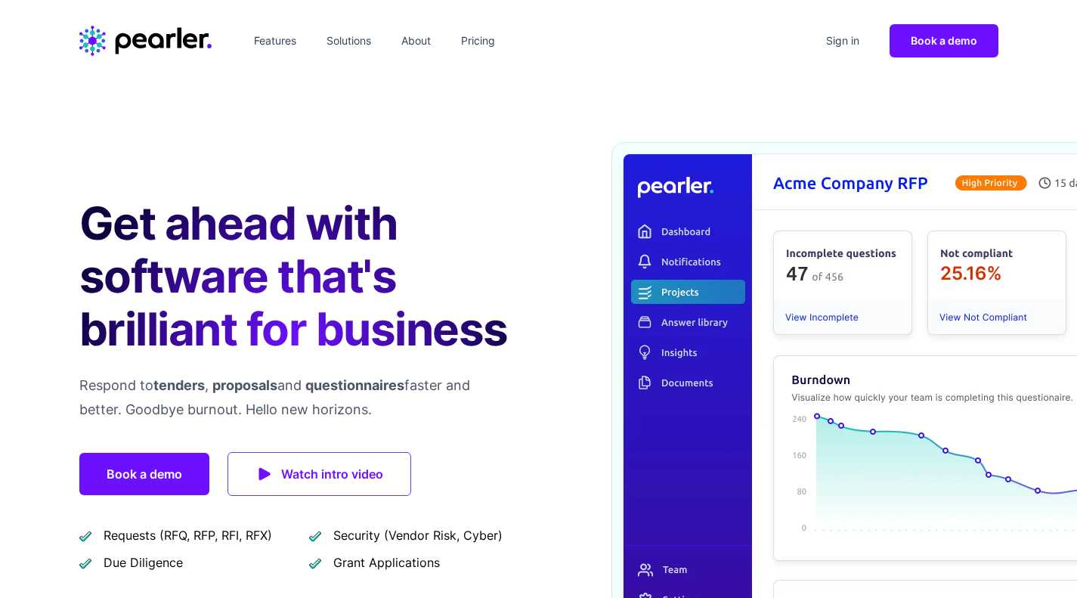
click at [288, 38] on link "Features" at bounding box center [275, 41] width 54 height 24
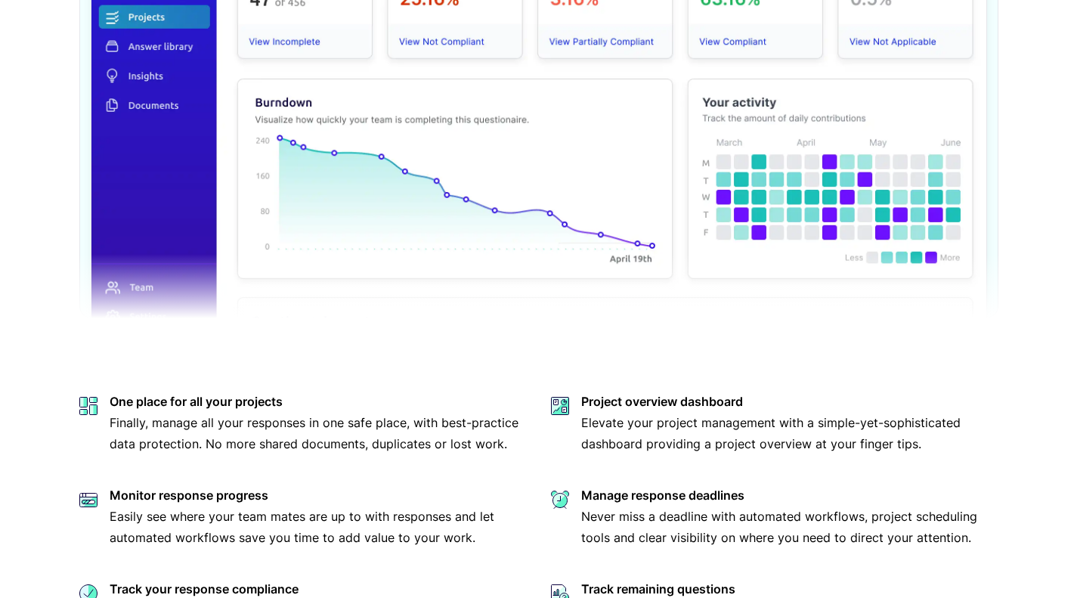
scroll to position [848, 0]
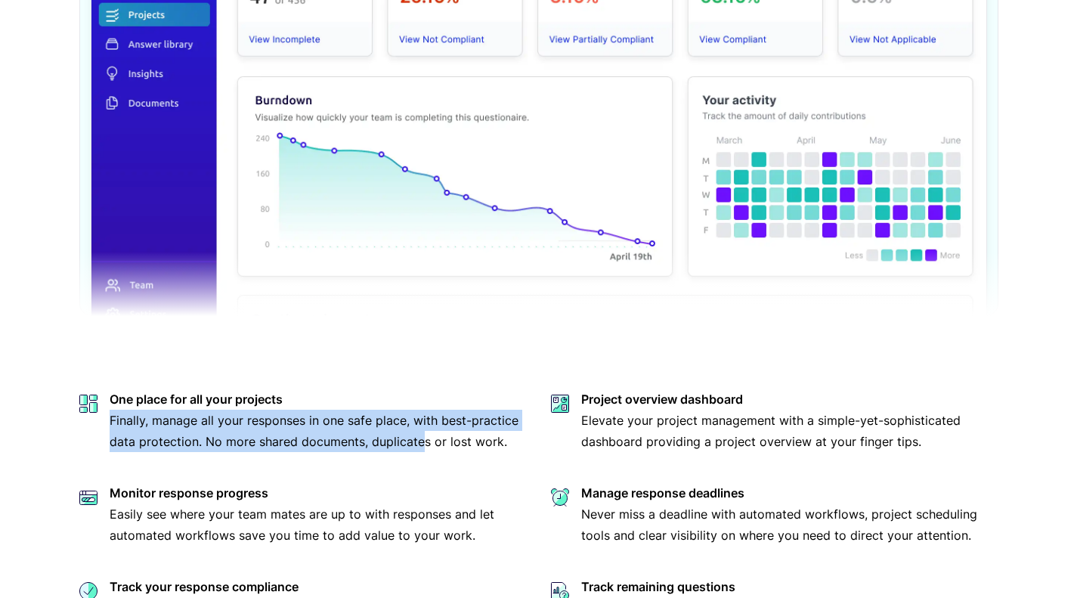
drag, startPoint x: 347, startPoint y: 397, endPoint x: 438, endPoint y: 481, distance: 123.5
click at [438, 481] on dl "One place for all your projects Finally, manage all your responses in one safe …" at bounding box center [538, 560] width 919 height 345
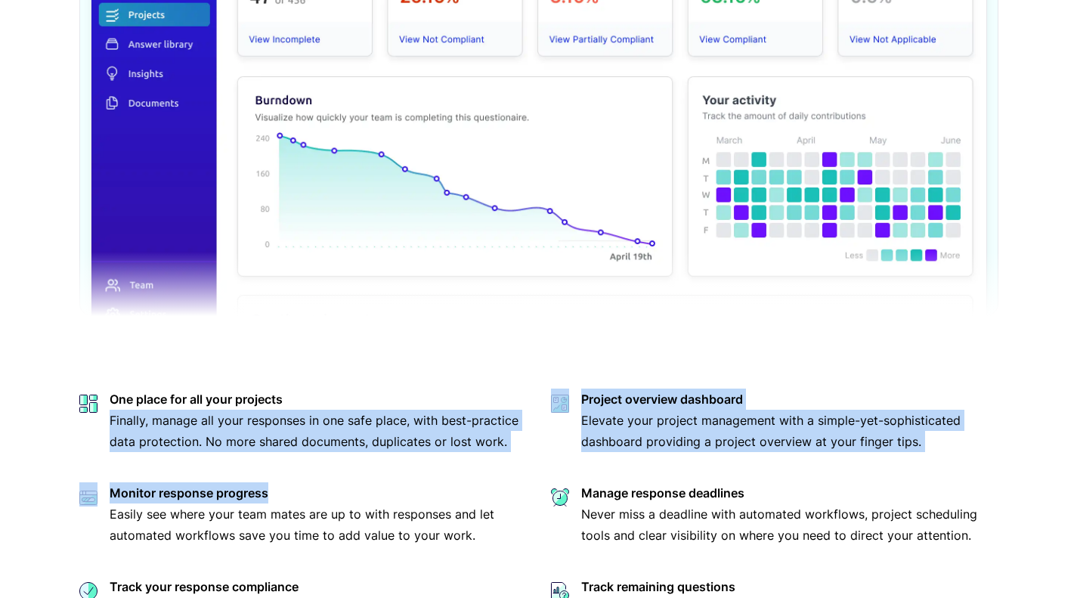
click at [438, 481] on dl "One place for all your projects Finally, manage all your responses in one safe …" at bounding box center [538, 560] width 919 height 345
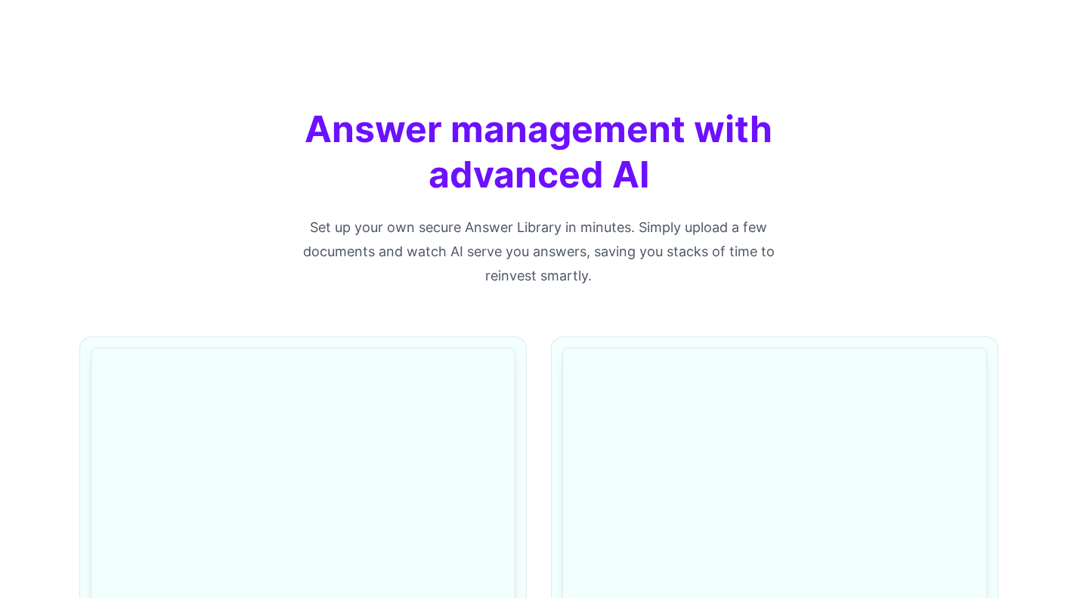
scroll to position [1596, 0]
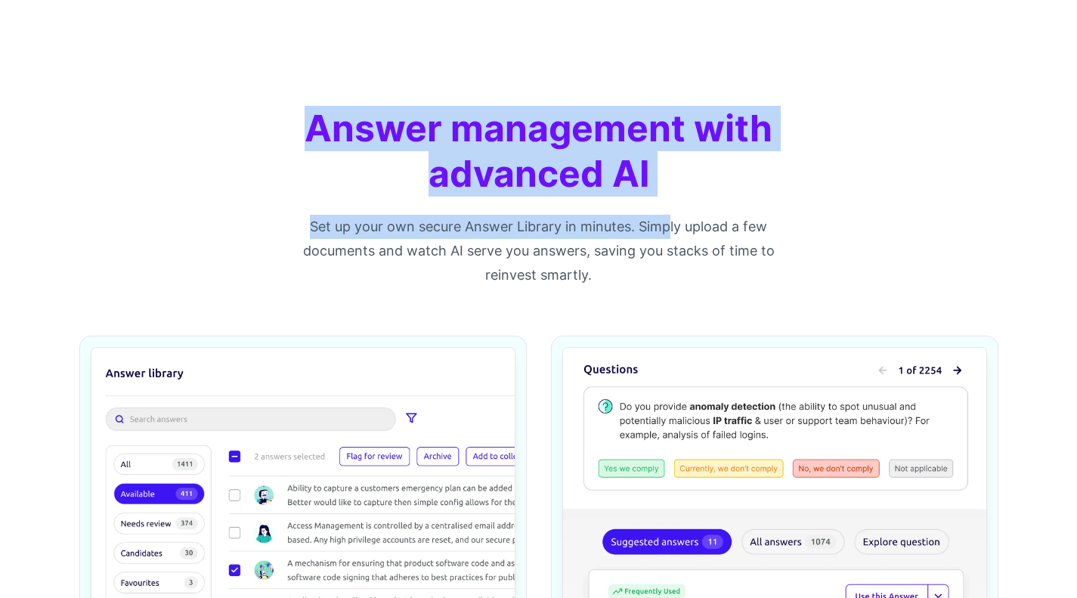
drag, startPoint x: 260, startPoint y: 125, endPoint x: 680, endPoint y: 256, distance: 440.2
click at [680, 256] on div "Answer management with advanced AI Set up your own secure Answer Library in min…" at bounding box center [538, 196] width 967 height 181
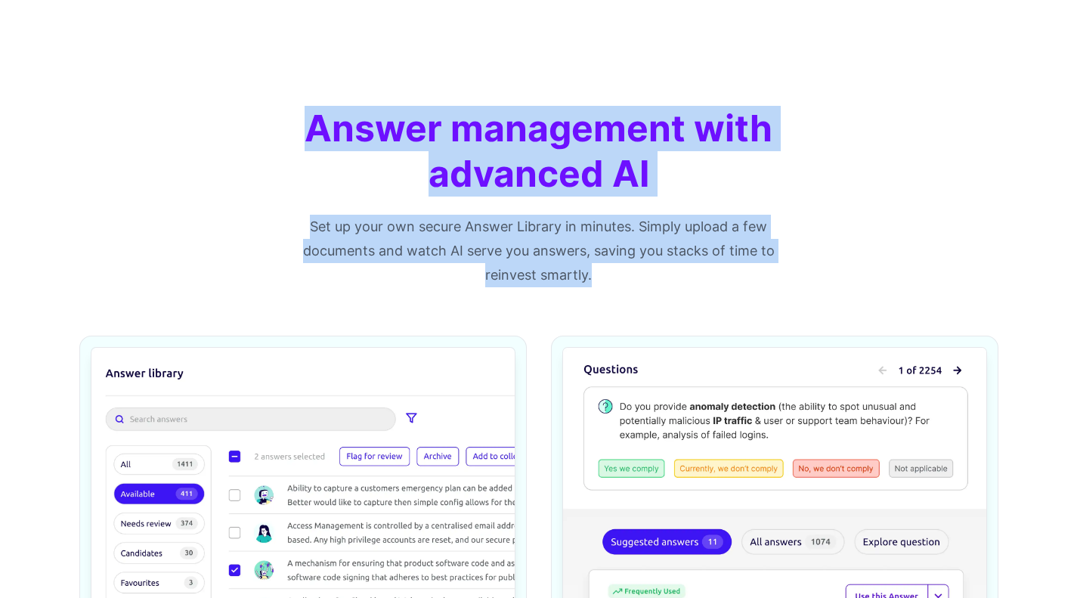
drag, startPoint x: 688, startPoint y: 277, endPoint x: 256, endPoint y: 91, distance: 470.0
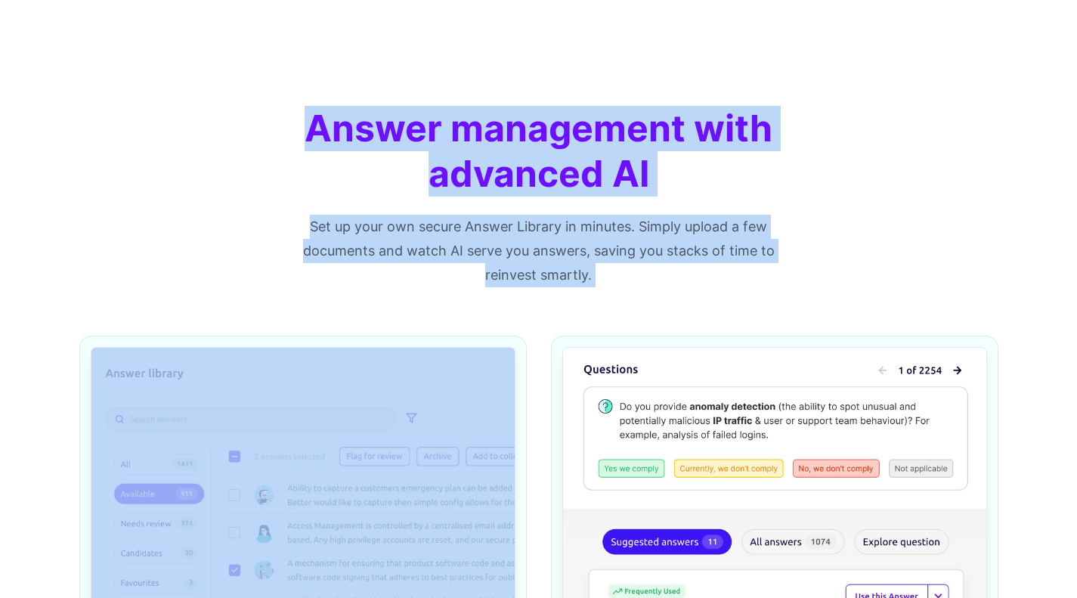
drag, startPoint x: 256, startPoint y: 91, endPoint x: 640, endPoint y: 241, distance: 412.2
click at [640, 241] on p "Set up your own secure Answer Library in minutes. Simply upload a few documents…" at bounding box center [539, 251] width 484 height 73
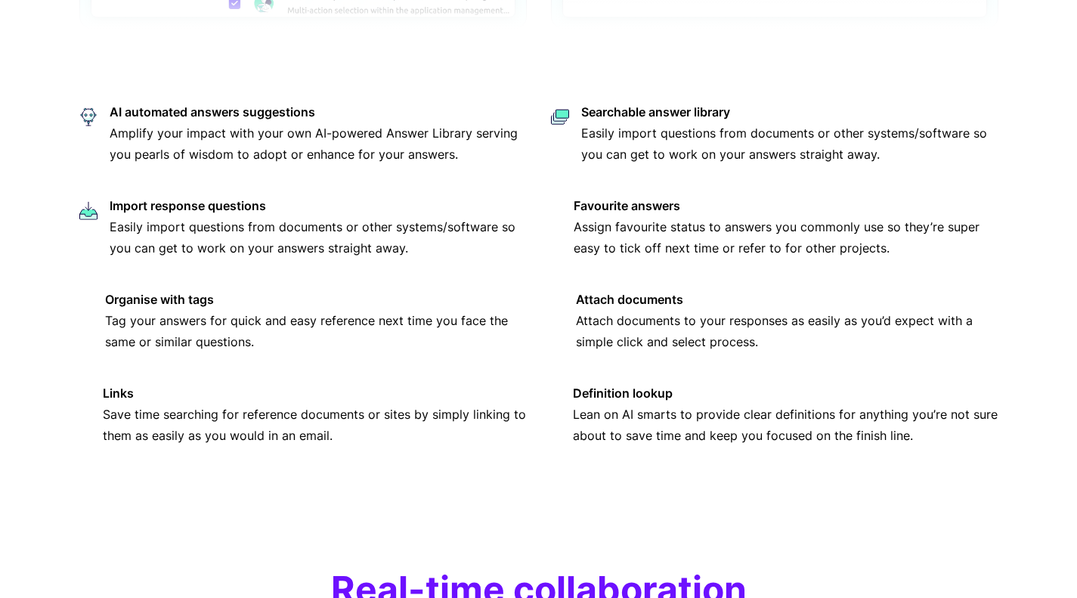
scroll to position [2351, 0]
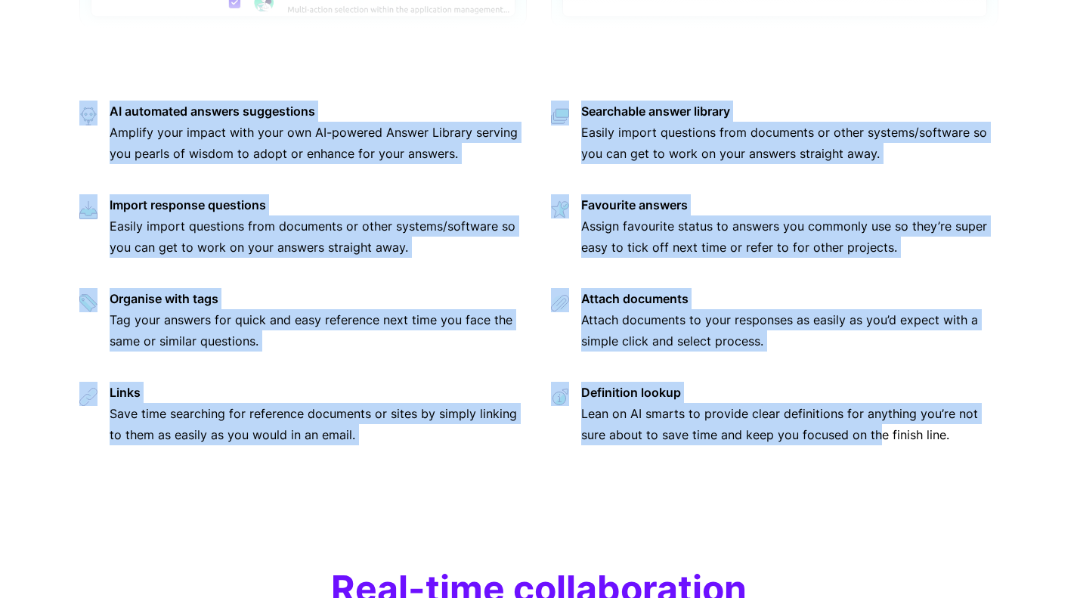
drag, startPoint x: 4, startPoint y: 93, endPoint x: 881, endPoint y: 493, distance: 964.2
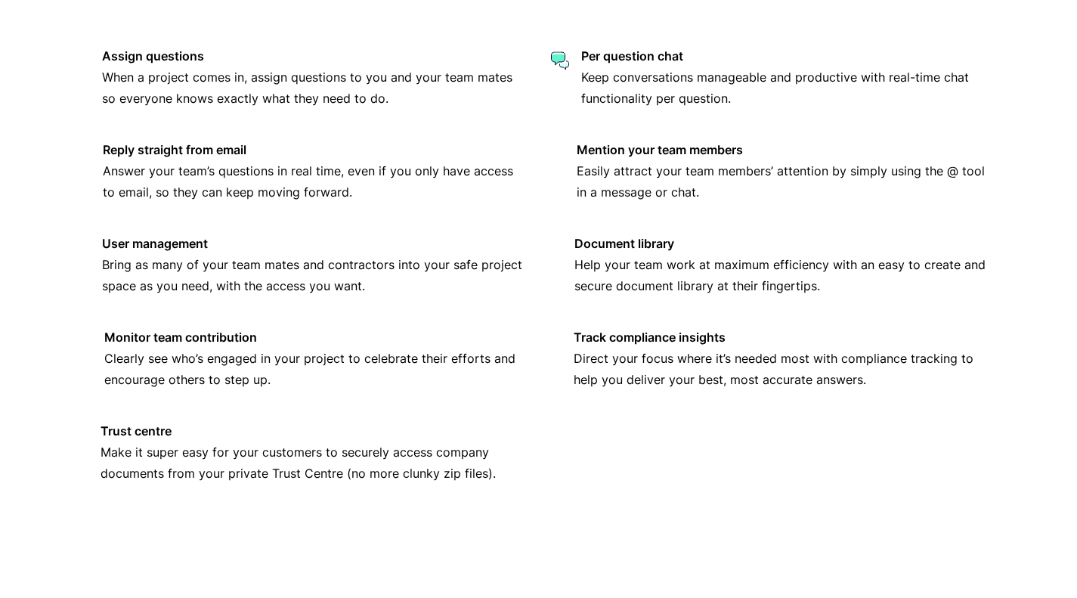
scroll to position [3560, 0]
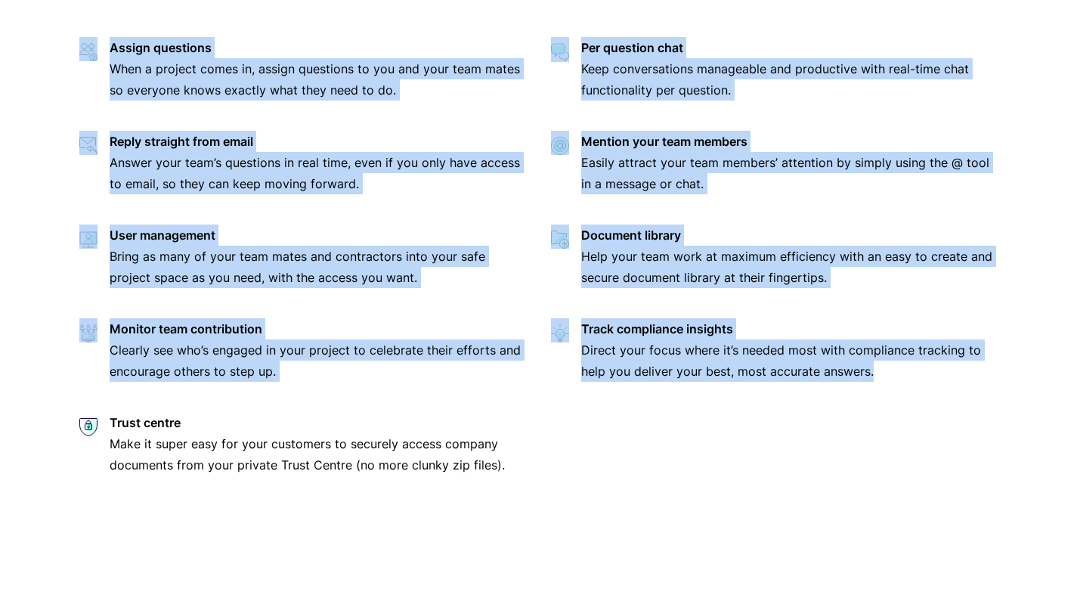
drag, startPoint x: 69, startPoint y: 46, endPoint x: 910, endPoint y: 464, distance: 939.0
click at [910, 464] on div "Assign questions When a project comes in, assign questions to you and your team…" at bounding box center [538, 256] width 967 height 438
click at [910, 464] on dl "Assign questions When a project comes in, assign questions to you and your team…" at bounding box center [538, 256] width 919 height 438
drag, startPoint x: 728, startPoint y: 517, endPoint x: 119, endPoint y: 29, distance: 780.4
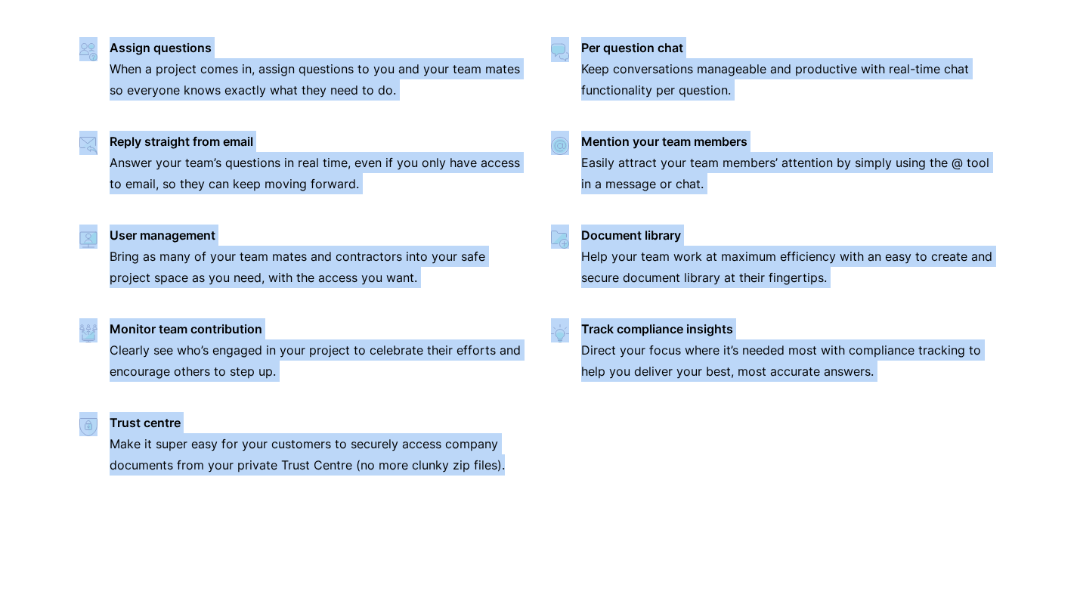
drag, startPoint x: 48, startPoint y: 36, endPoint x: 539, endPoint y: 467, distance: 652.6
click at [539, 467] on dl "Assign questions When a project comes in, assign questions to you and your team…" at bounding box center [538, 256] width 919 height 438
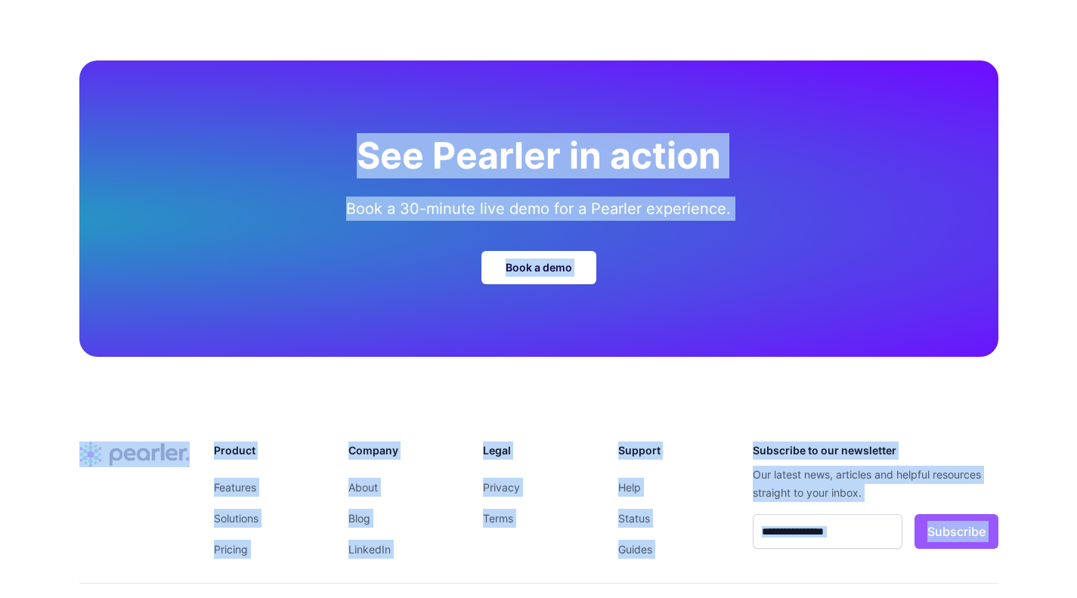
scroll to position [4848, 0]
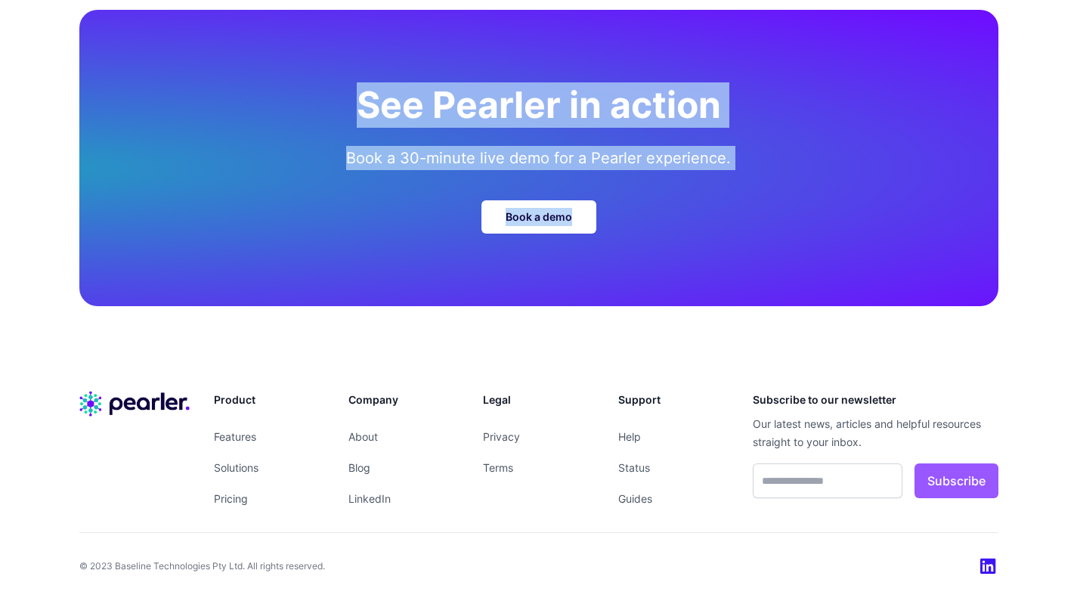
drag, startPoint x: 212, startPoint y: 99, endPoint x: 1020, endPoint y: 262, distance: 824.7
click at [1020, 262] on div "See Pearler in action Book a 30-minute live demo for a Pearler experience. Book…" at bounding box center [538, 158] width 967 height 296
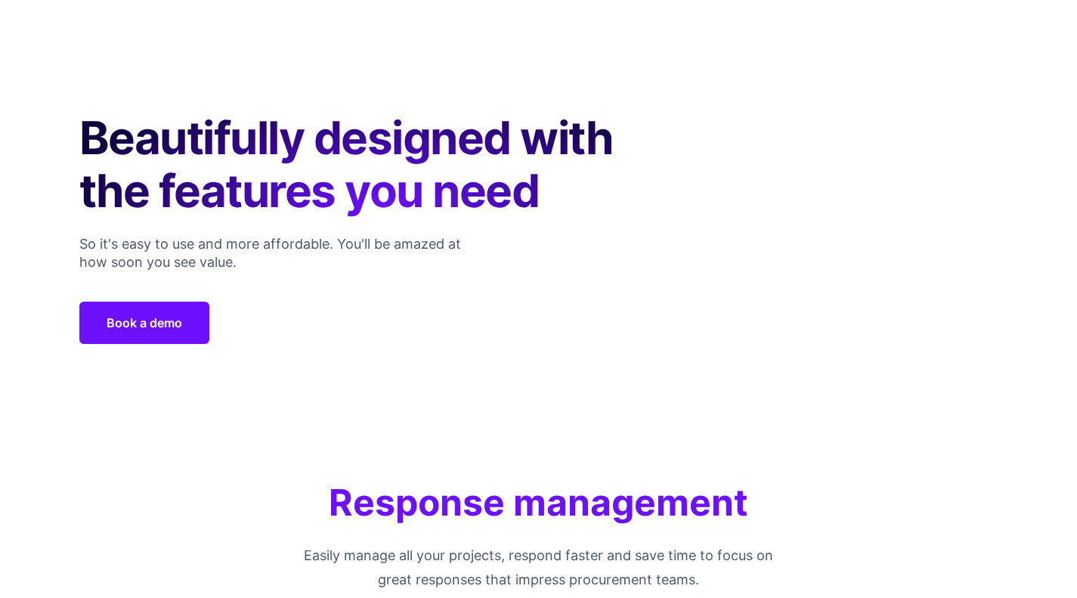
scroll to position [0, 0]
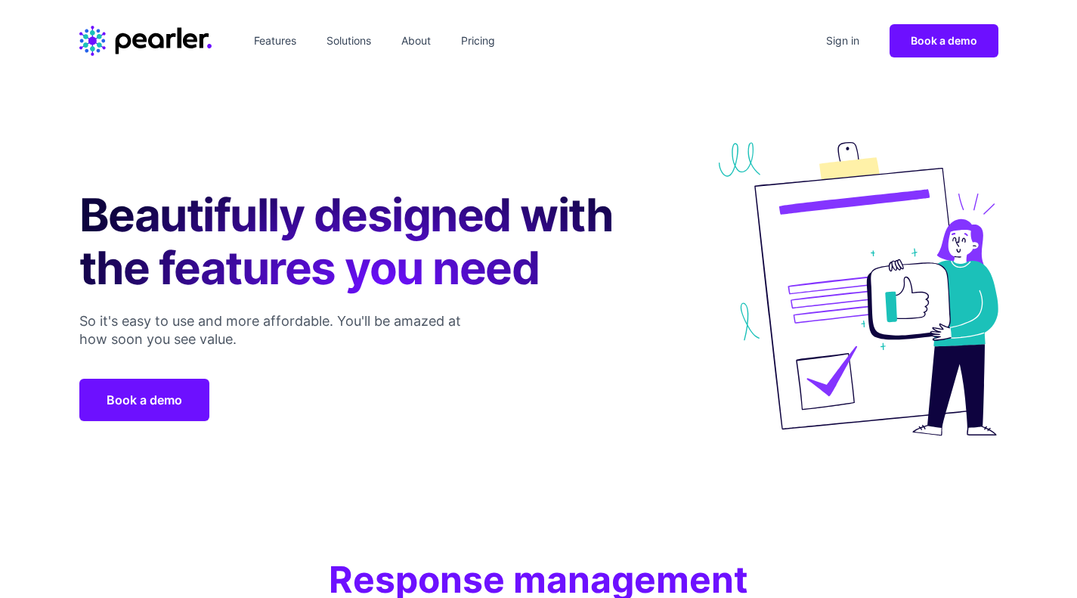
click at [291, 36] on link "Features" at bounding box center [275, 41] width 54 height 24
click at [344, 45] on link "Solutions" at bounding box center [348, 41] width 57 height 24
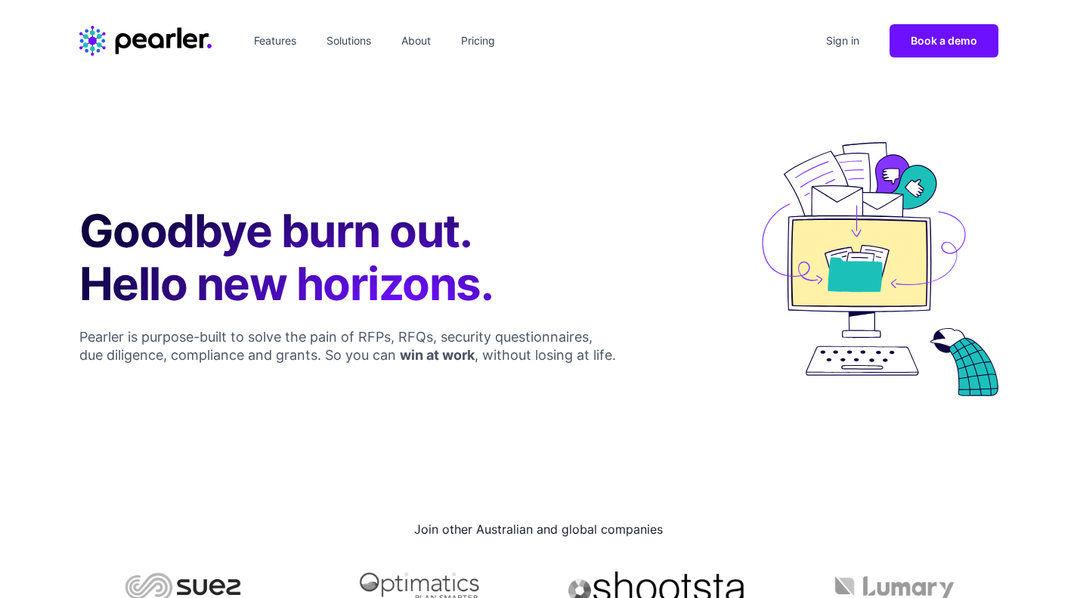
click at [426, 43] on link "About" at bounding box center [416, 41] width 42 height 24
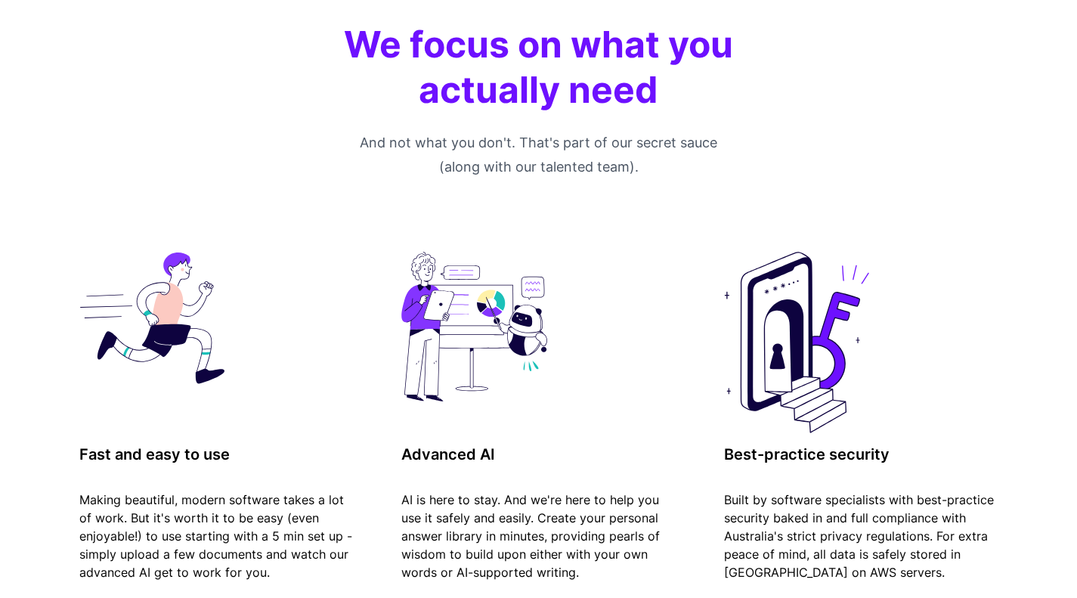
scroll to position [1111, 0]
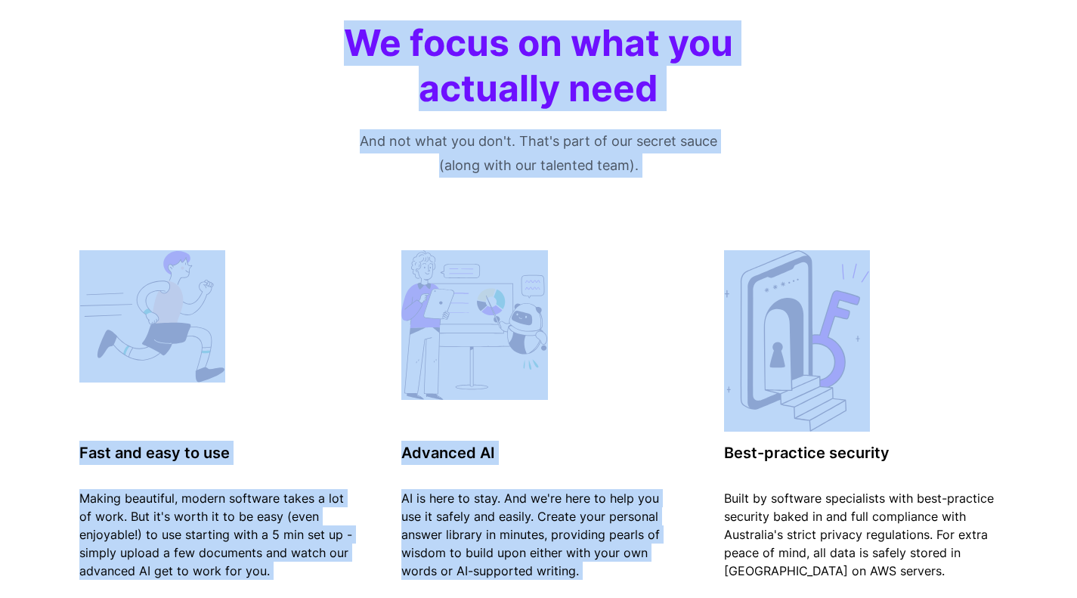
drag, startPoint x: 302, startPoint y: 63, endPoint x: 780, endPoint y: 224, distance: 503.9
click at [780, 224] on div "We focus on what you actually need And not what you don't. That's part of our s…" at bounding box center [538, 307] width 967 height 574
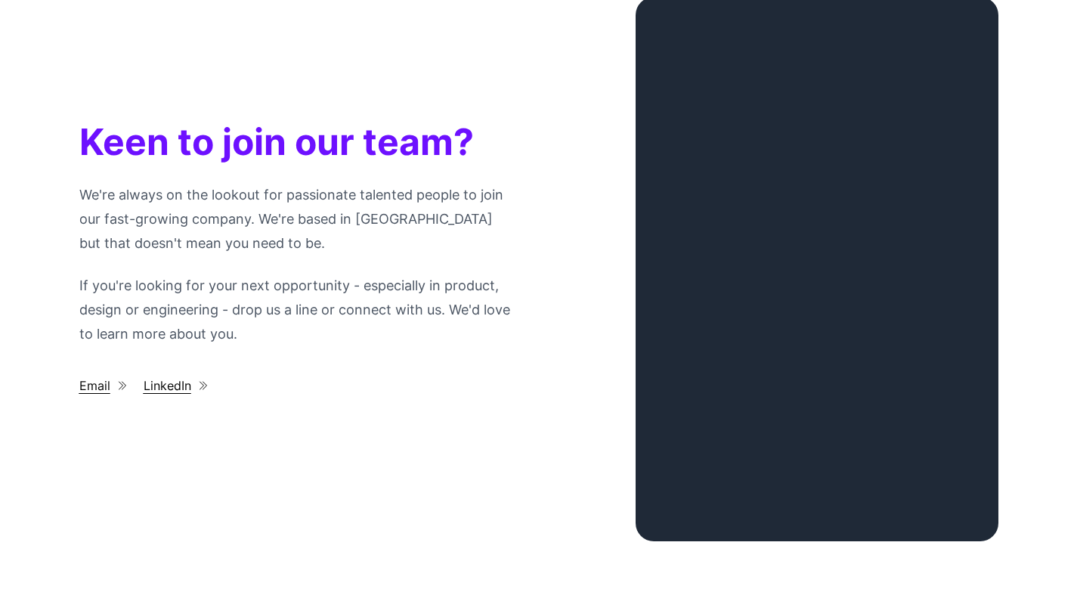
scroll to position [2040, 0]
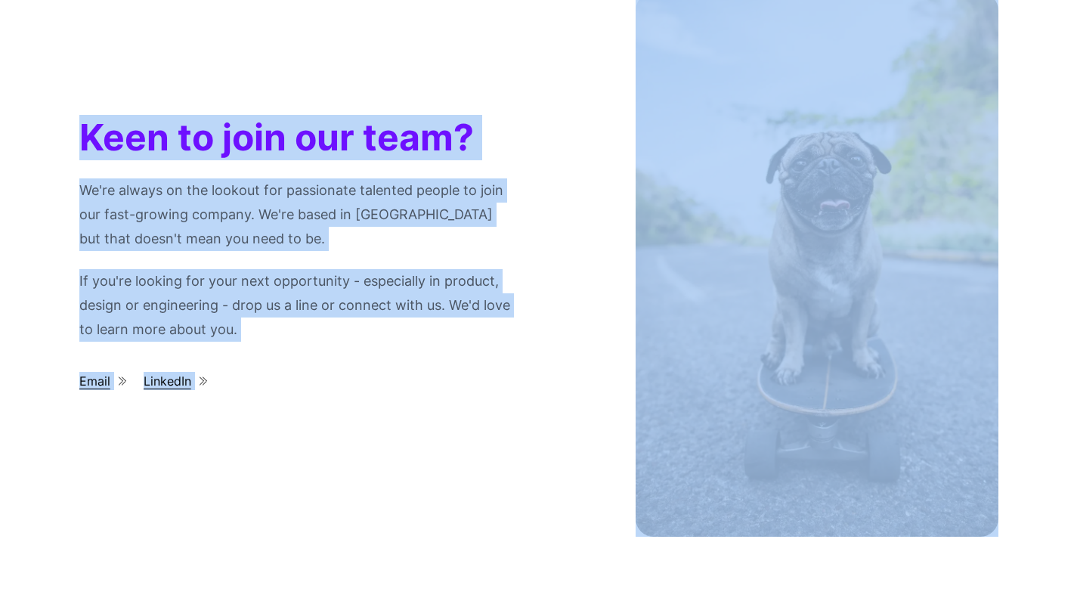
drag, startPoint x: 82, startPoint y: 150, endPoint x: 399, endPoint y: 471, distance: 450.4
click at [399, 471] on div "Keen to join our team? We're always on the lookout for passionate talented peop…" at bounding box center [538, 246] width 919 height 508
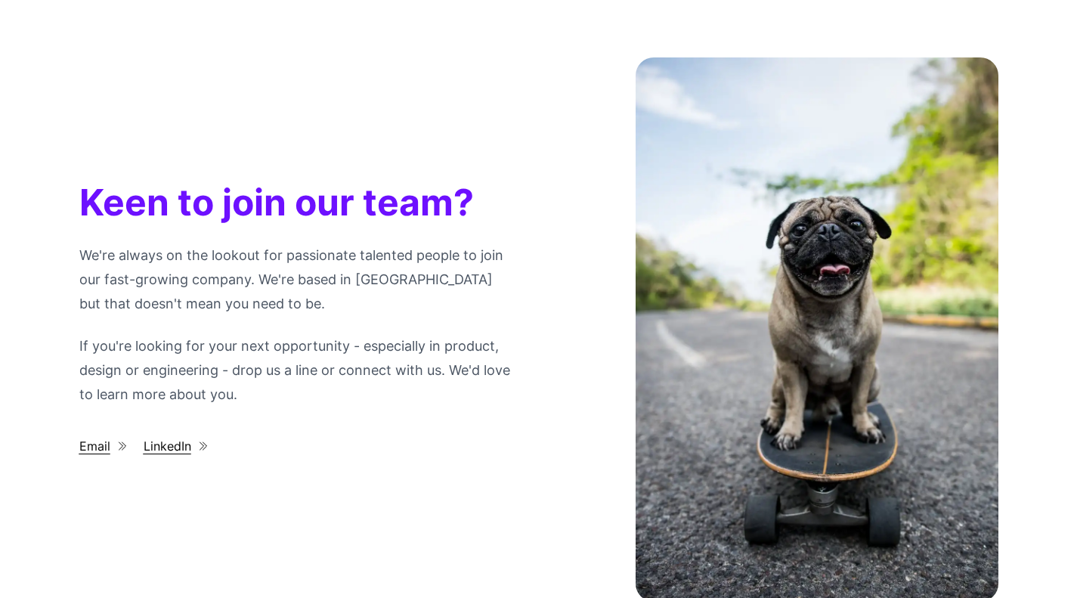
scroll to position [1979, 0]
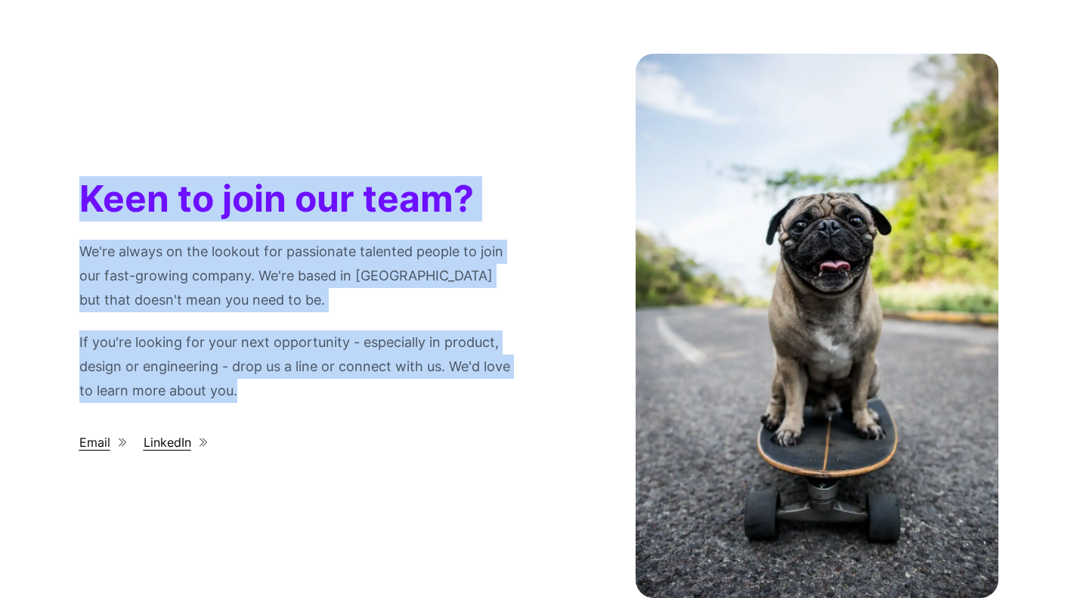
drag, startPoint x: 66, startPoint y: 215, endPoint x: 292, endPoint y: 412, distance: 300.4
click at [292, 412] on div "Keen to join our team? We're always on the lookout for passionate talented peop…" at bounding box center [538, 308] width 967 height 508
click at [292, 403] on p "If you're looking for your next opportunity - especially in product, design or …" at bounding box center [296, 366] width 435 height 73
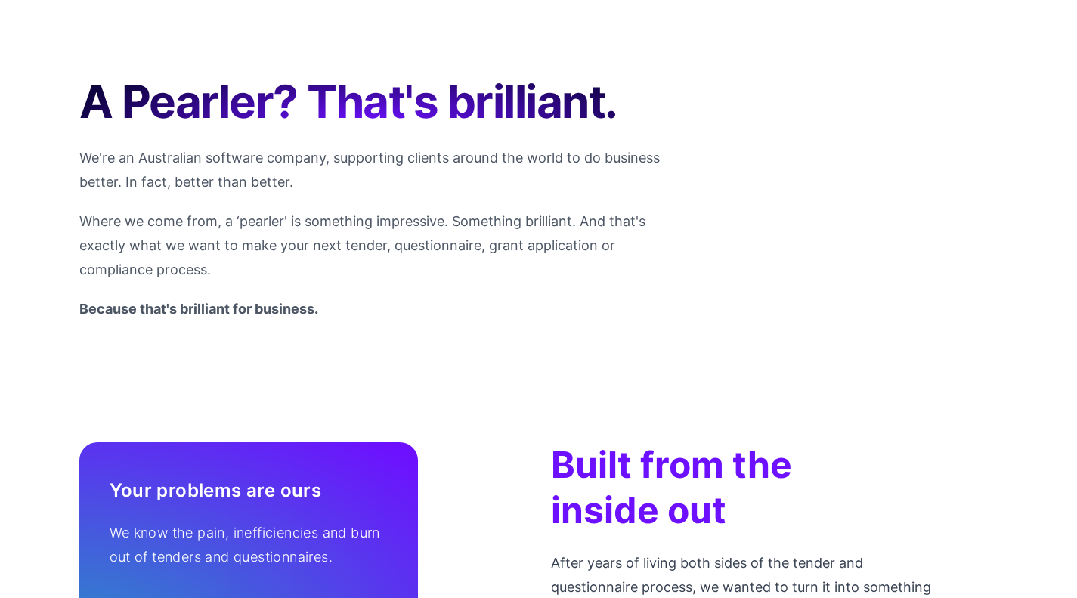
scroll to position [0, 0]
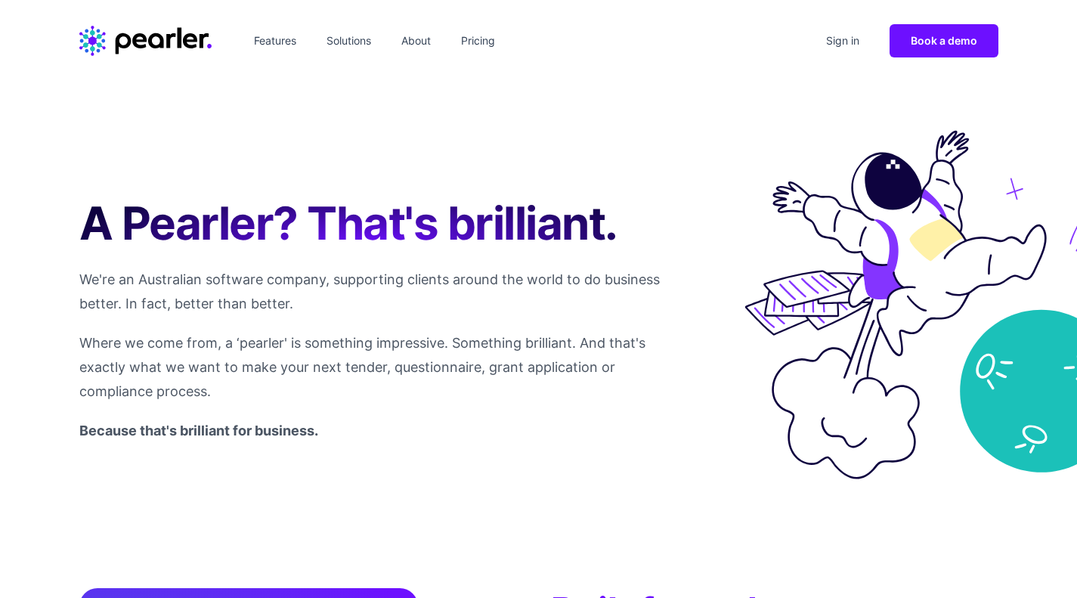
click at [427, 35] on link "About" at bounding box center [416, 41] width 42 height 24
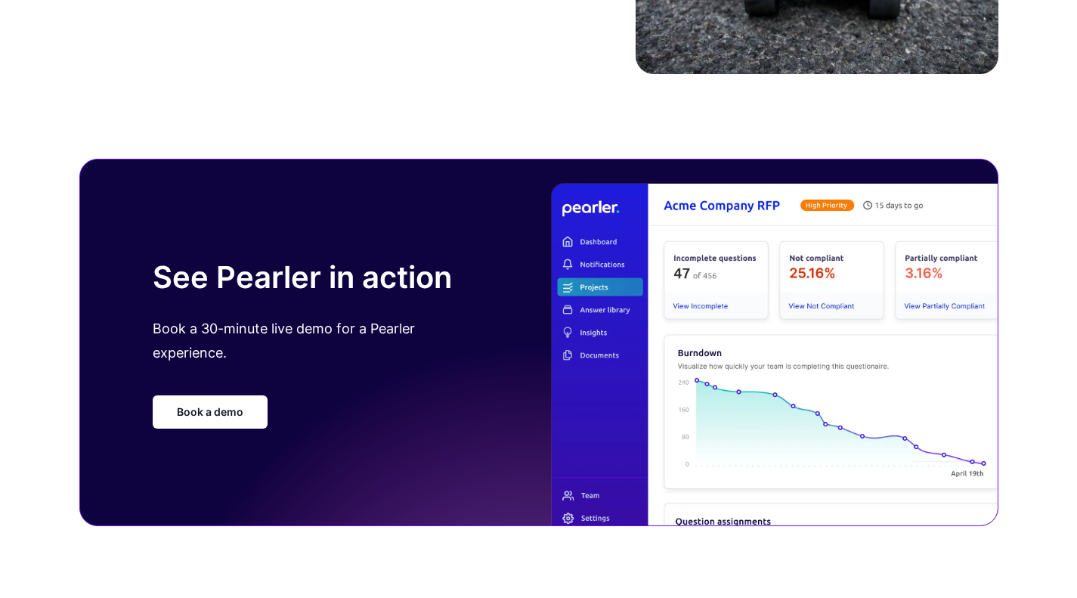
scroll to position [2746, 0]
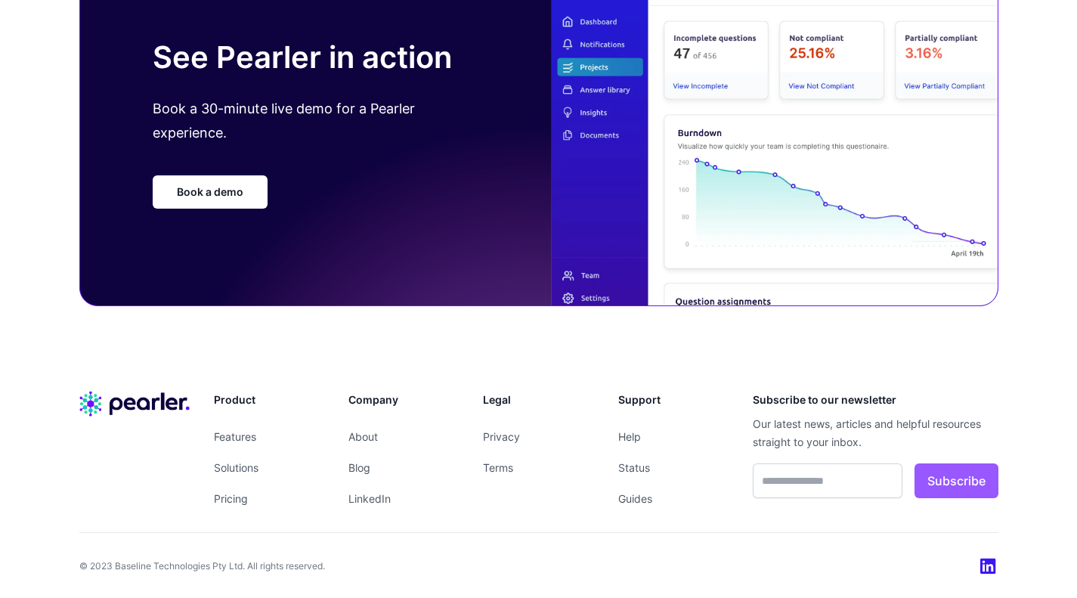
click at [356, 496] on link "LinkedIn" at bounding box center [369, 498] width 42 height 13
